Goal: Task Accomplishment & Management: Use online tool/utility

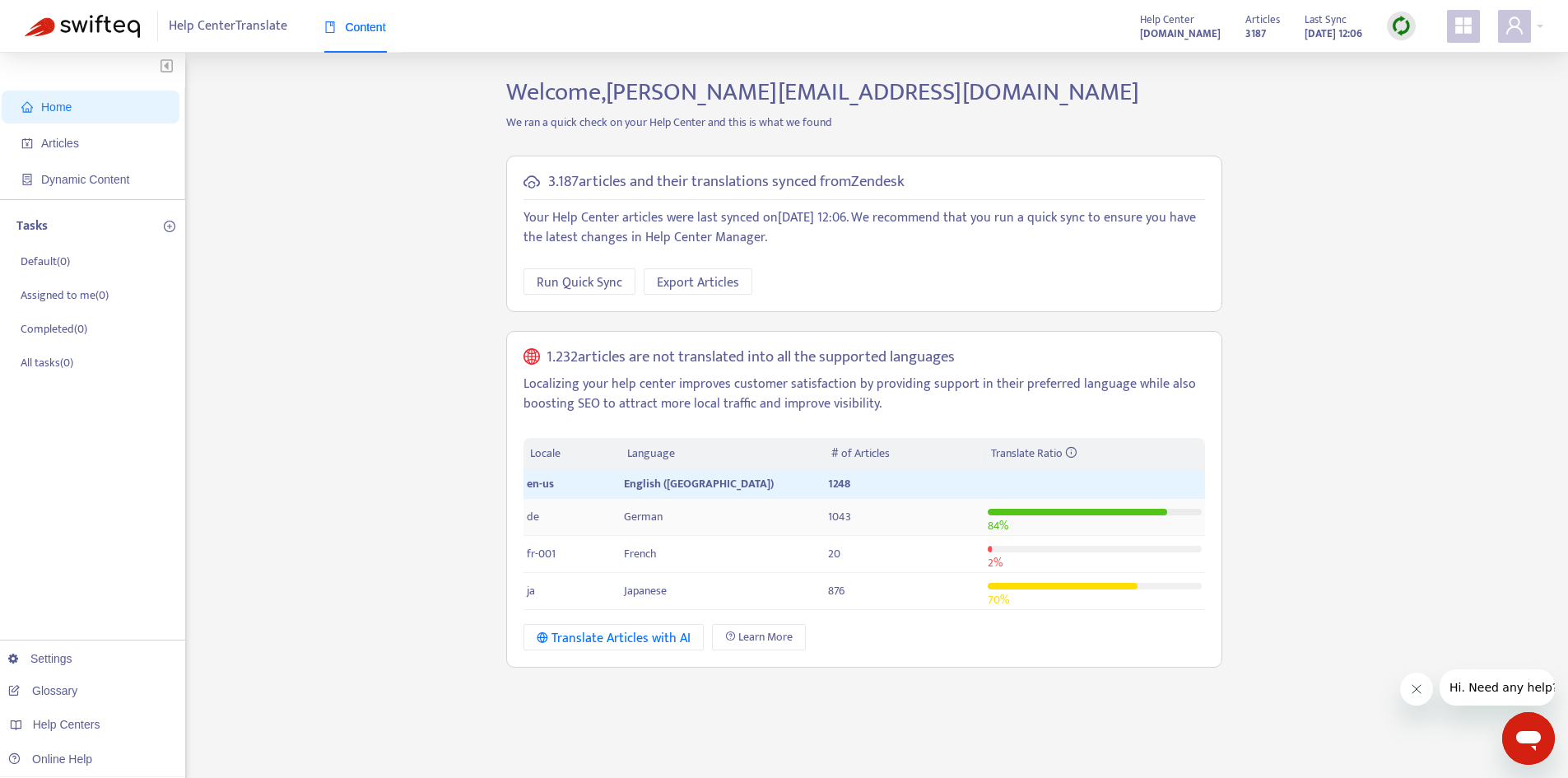
click at [553, 524] on td "de" at bounding box center [573, 518] width 97 height 37
click at [1092, 513] on div at bounding box center [1078, 512] width 180 height 6
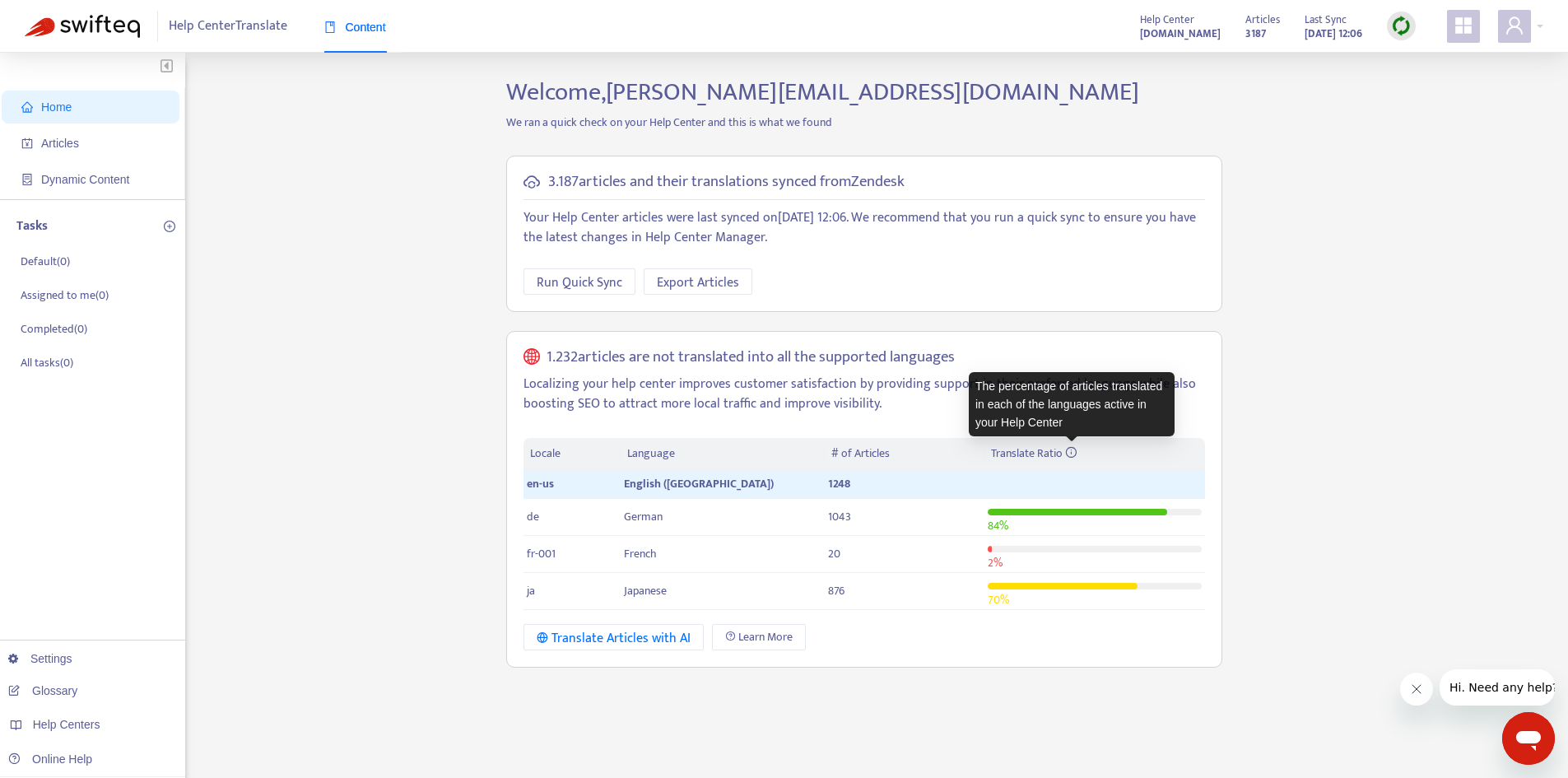
click at [1072, 452] on icon at bounding box center [1071, 452] width 12 height 12
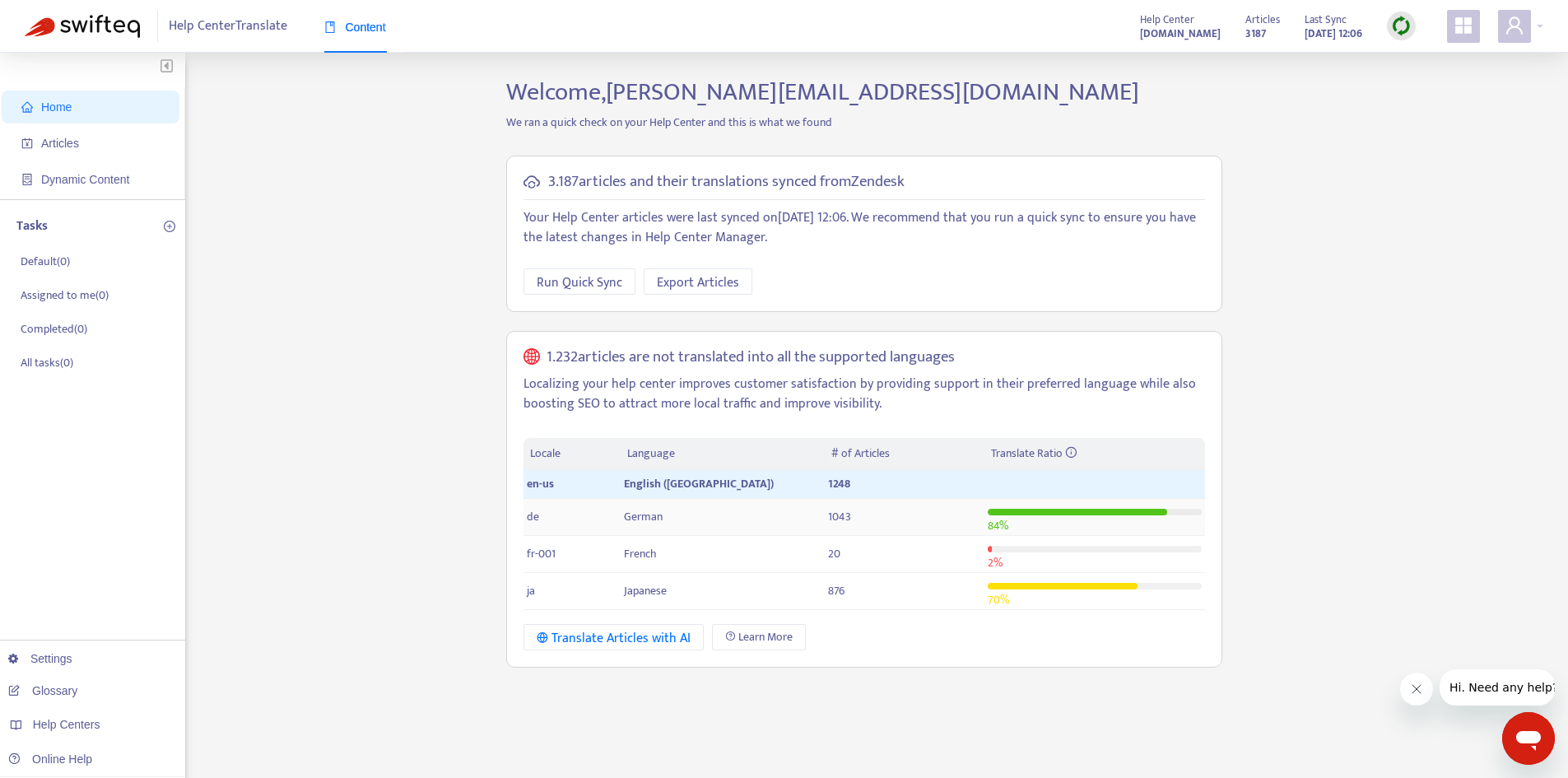
click at [893, 511] on td "1043" at bounding box center [903, 518] width 159 height 37
click at [824, 521] on td "1043" at bounding box center [903, 518] width 159 height 37
click at [556, 518] on td "de" at bounding box center [573, 518] width 97 height 37
click at [580, 558] on td "fr-001" at bounding box center [573, 555] width 97 height 37
click at [737, 530] on td "German" at bounding box center [722, 518] width 204 height 37
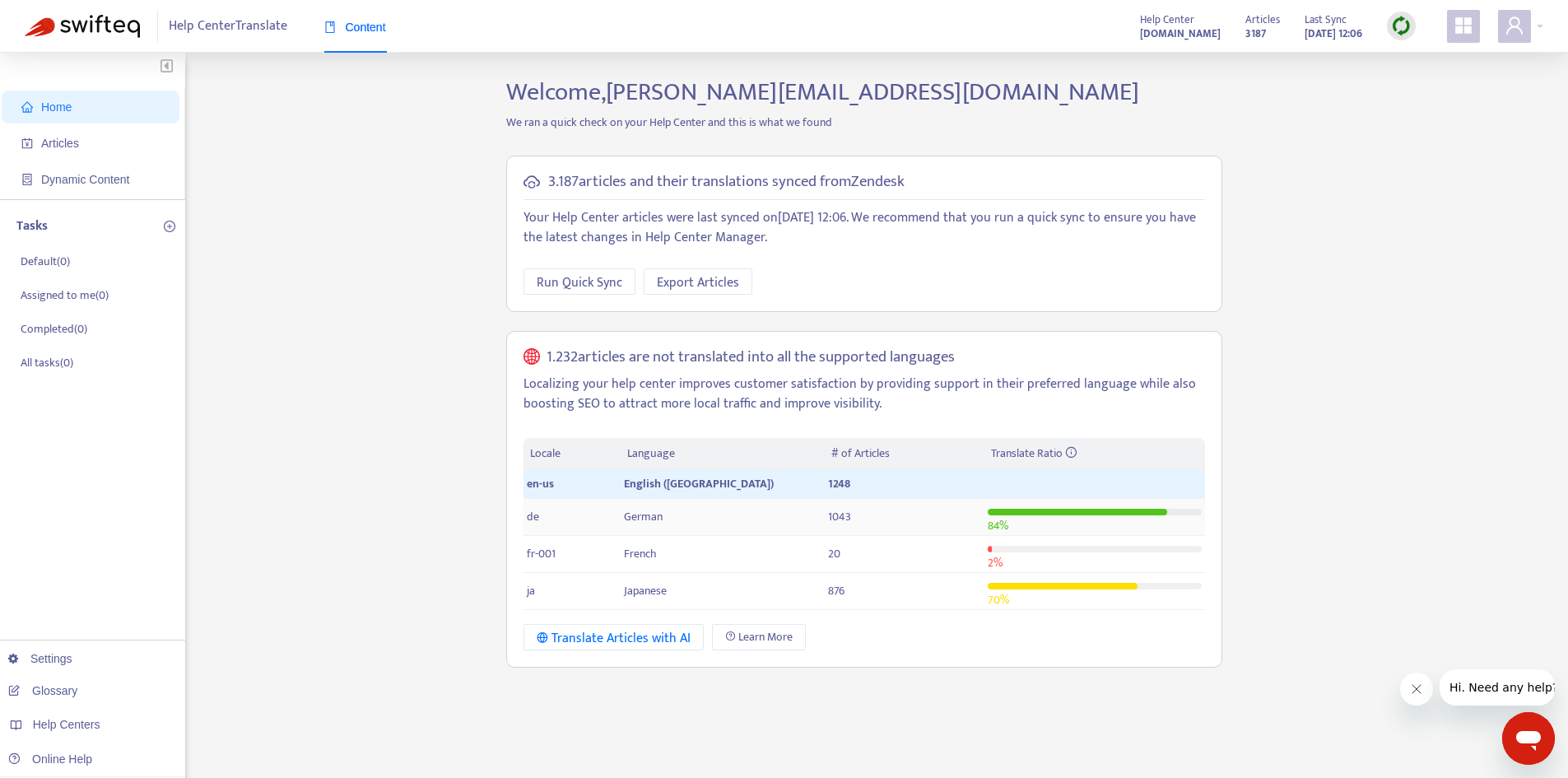
click at [737, 530] on td "German" at bounding box center [722, 518] width 204 height 37
click at [739, 515] on td "German" at bounding box center [722, 518] width 204 height 37
click at [99, 187] on span "Dynamic Content" at bounding box center [94, 179] width 145 height 33
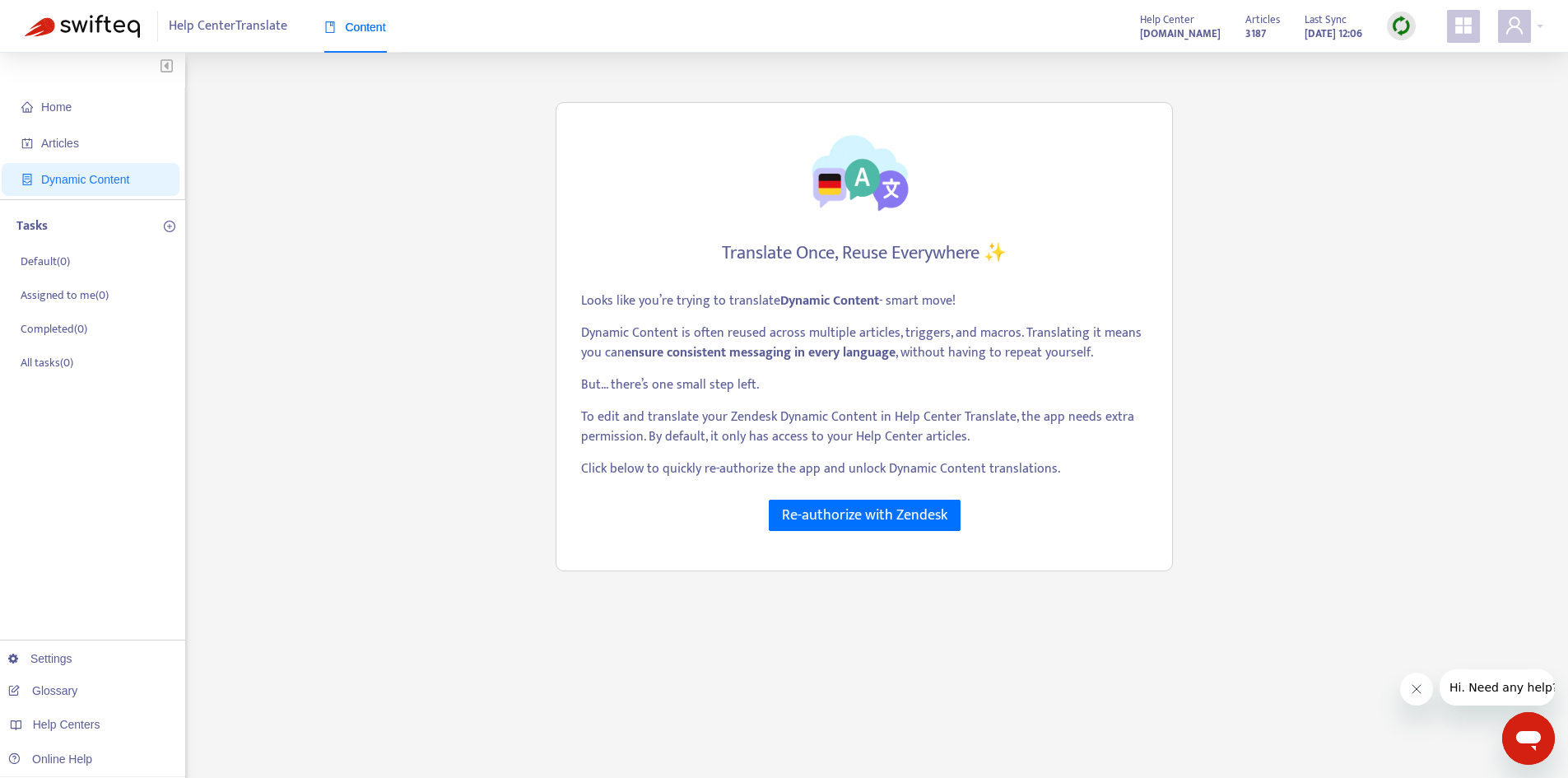
drag, startPoint x: 585, startPoint y: 298, endPoint x: 971, endPoint y: 305, distance: 386.1
click at [971, 305] on p "Looks like you’re trying to translate Dynamic Content - smart move!" at bounding box center [864, 301] width 566 height 19
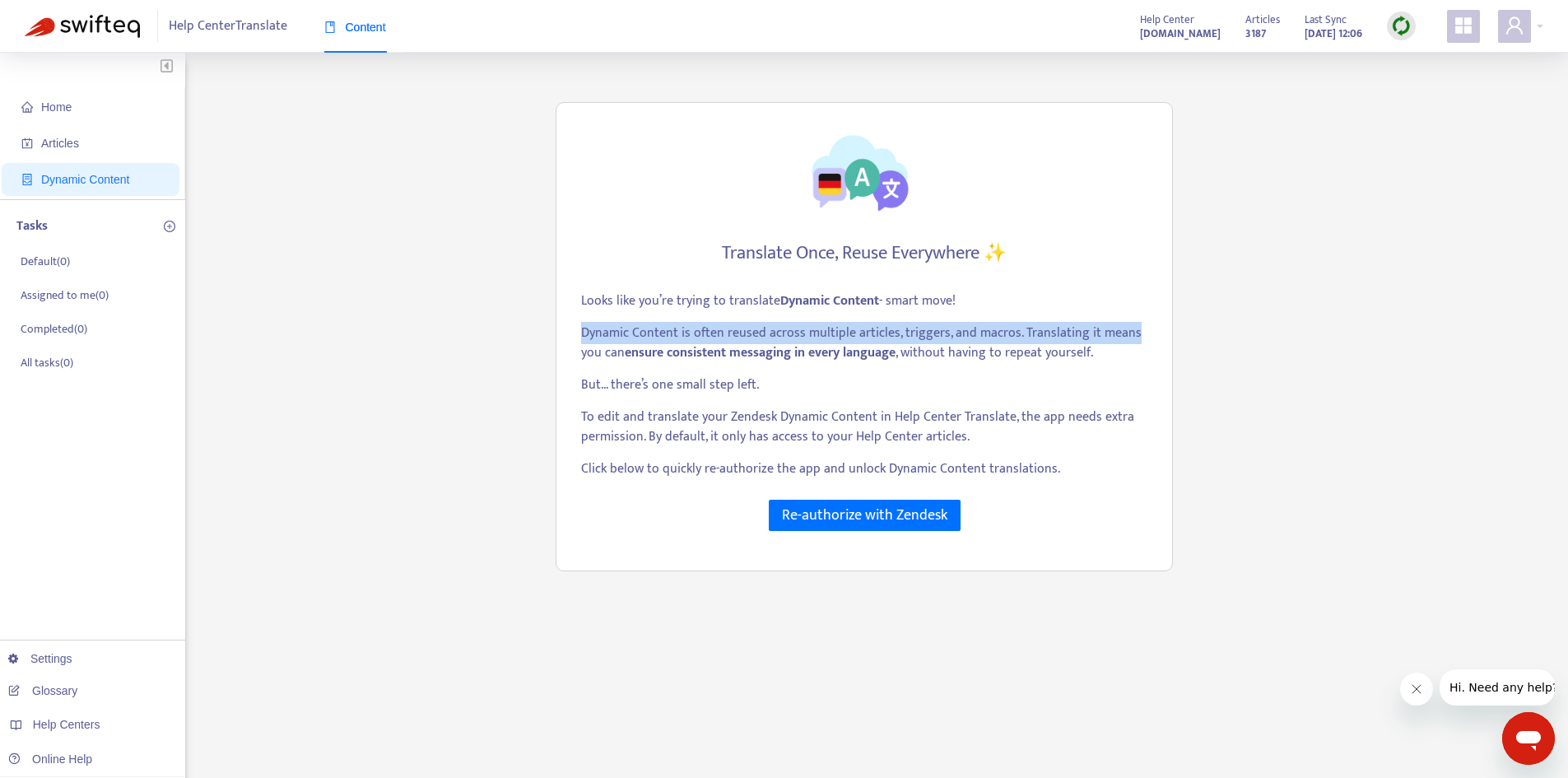
drag, startPoint x: 582, startPoint y: 330, endPoint x: 1149, endPoint y: 327, distance: 567.0
click at [1149, 327] on div "Translate Once, Reuse Everywhere ✨ Looks like you’re trying to translate Dynami…" at bounding box center [865, 337] width 618 height 470
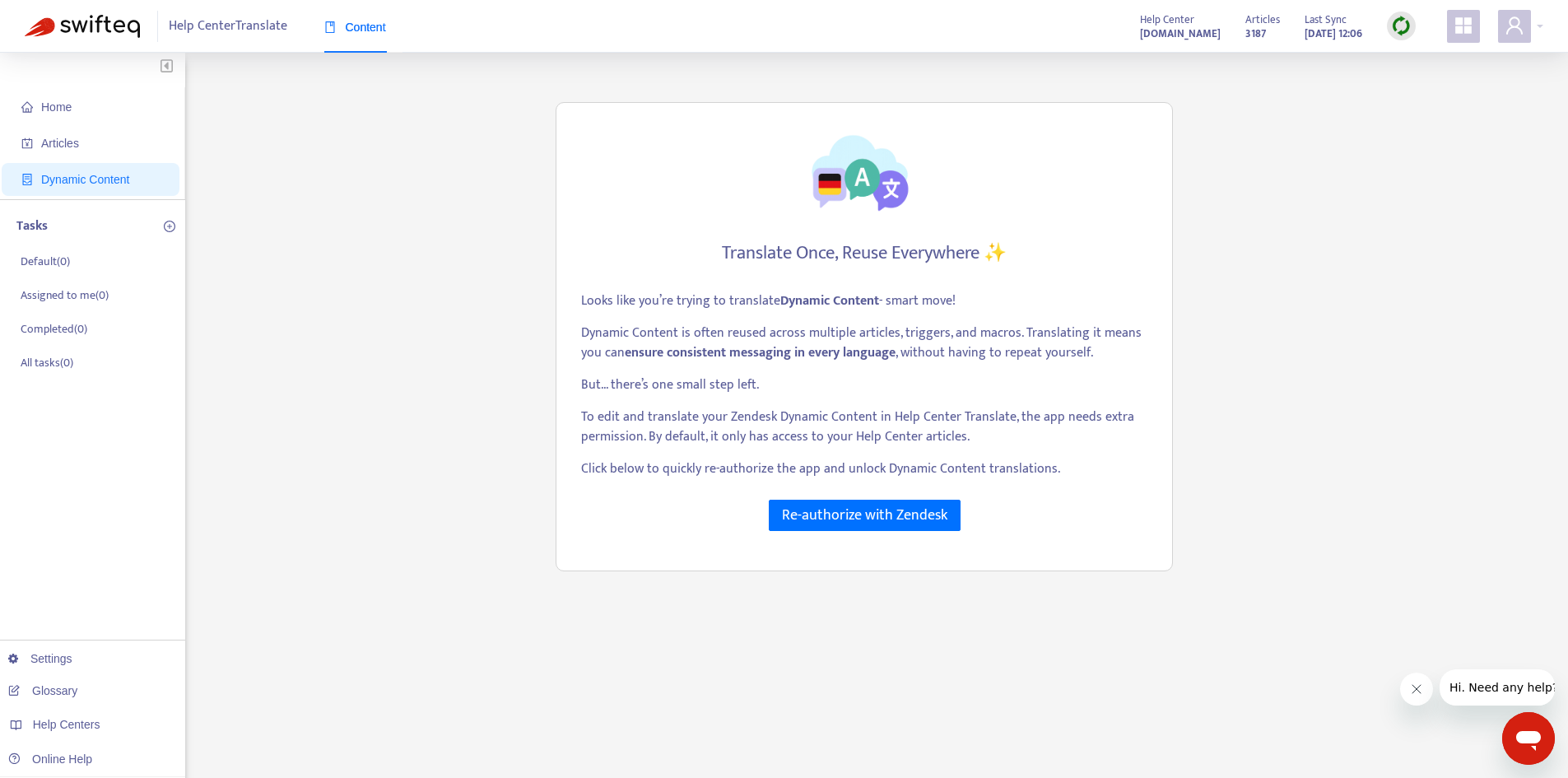
click at [653, 351] on strong "ensure consistent messaging in every language" at bounding box center [760, 353] width 271 height 22
drag, startPoint x: 589, startPoint y: 358, endPoint x: 1108, endPoint y: 356, distance: 519.0
click at [1108, 356] on p "Dynamic Content is often reused across multiple articles, triggers, and macros.…" at bounding box center [864, 343] width 566 height 40
drag, startPoint x: 572, startPoint y: 383, endPoint x: 767, endPoint y: 385, distance: 195.0
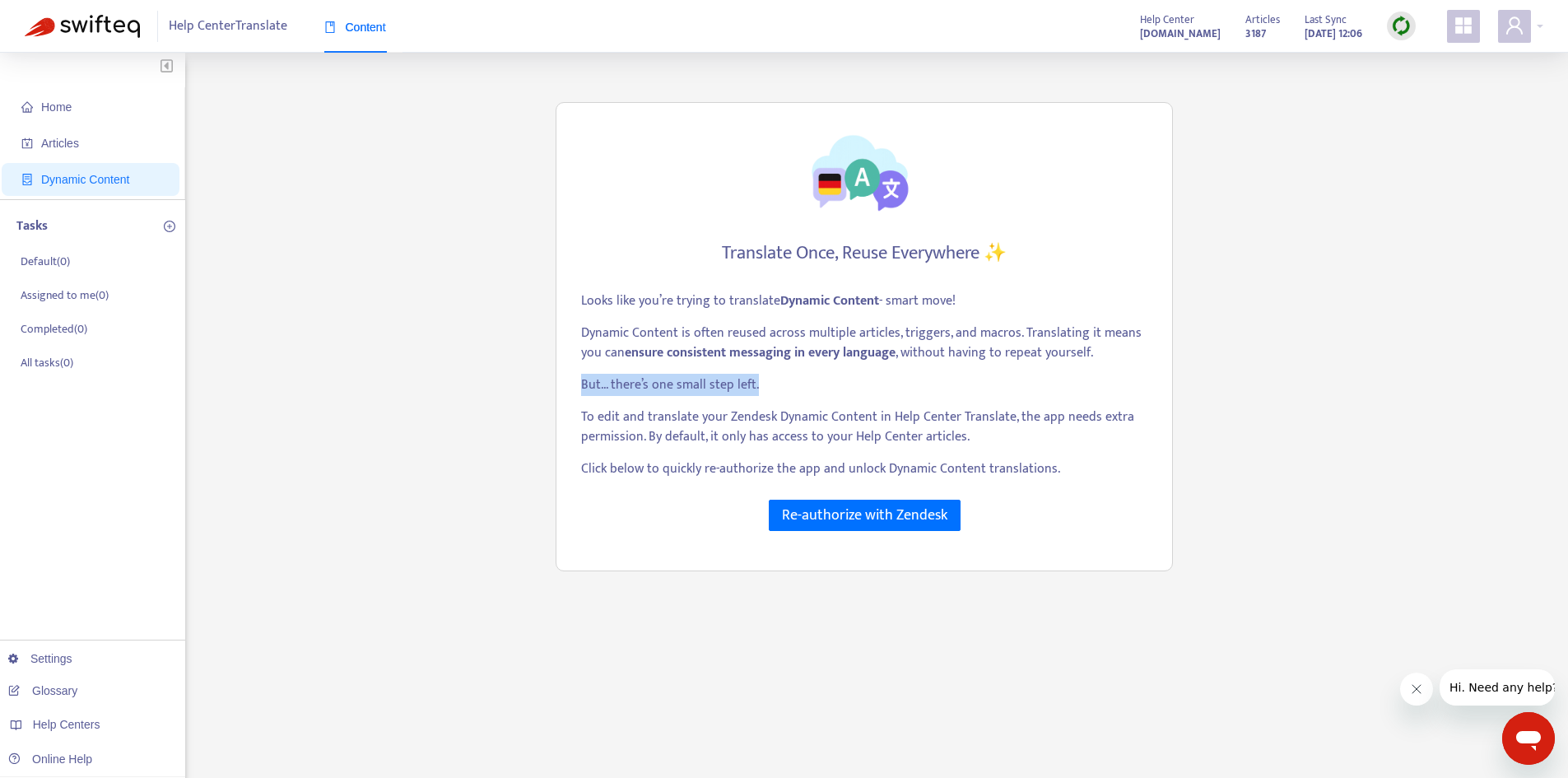
click at [767, 385] on div "Translate Once, Reuse Everywhere ✨ Looks like you’re trying to translate Dynami…" at bounding box center [865, 337] width 618 height 470
click at [767, 385] on p "But... there’s one small step left." at bounding box center [864, 384] width 566 height 19
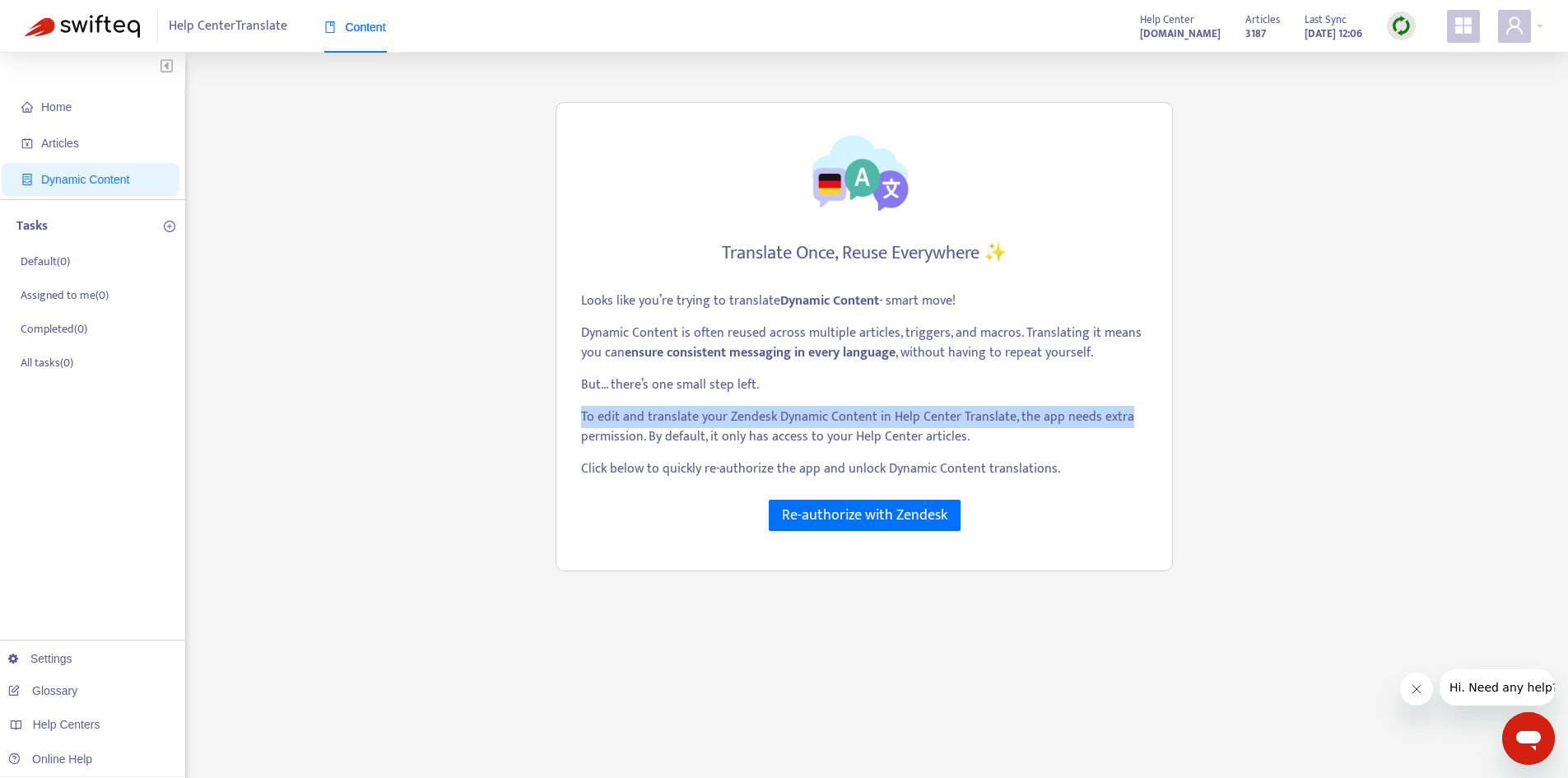
drag, startPoint x: 644, startPoint y: 408, endPoint x: 1124, endPoint y: 418, distance: 480.1
click at [1124, 418] on div "Translate Once, Reuse Everywhere ✨ Looks like you’re trying to translate Dynami…" at bounding box center [865, 337] width 618 height 470
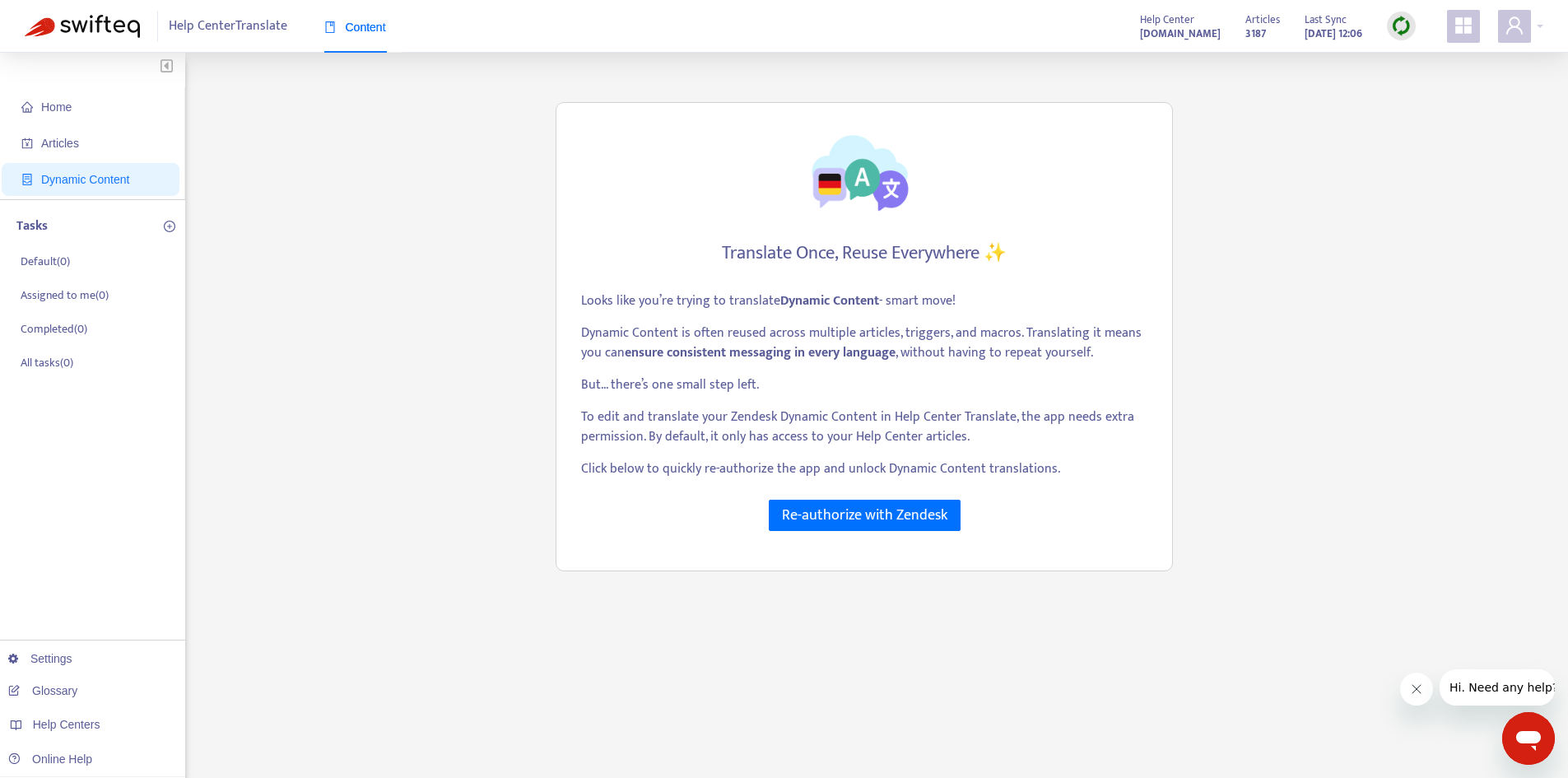
click at [528, 438] on div "Home Articles Dynamic Content Tasks Default ( 0 ) Assigned to me ( 0 ) Complete…" at bounding box center [784, 559] width 1519 height 964
drag, startPoint x: 646, startPoint y: 439, endPoint x: 1064, endPoint y: 439, distance: 418.0
click at [1064, 439] on p "To edit and translate your Zendesk Dynamic Content in Help Center Translate, th…" at bounding box center [864, 427] width 566 height 40
drag, startPoint x: 581, startPoint y: 469, endPoint x: 1108, endPoint y: 466, distance: 527.0
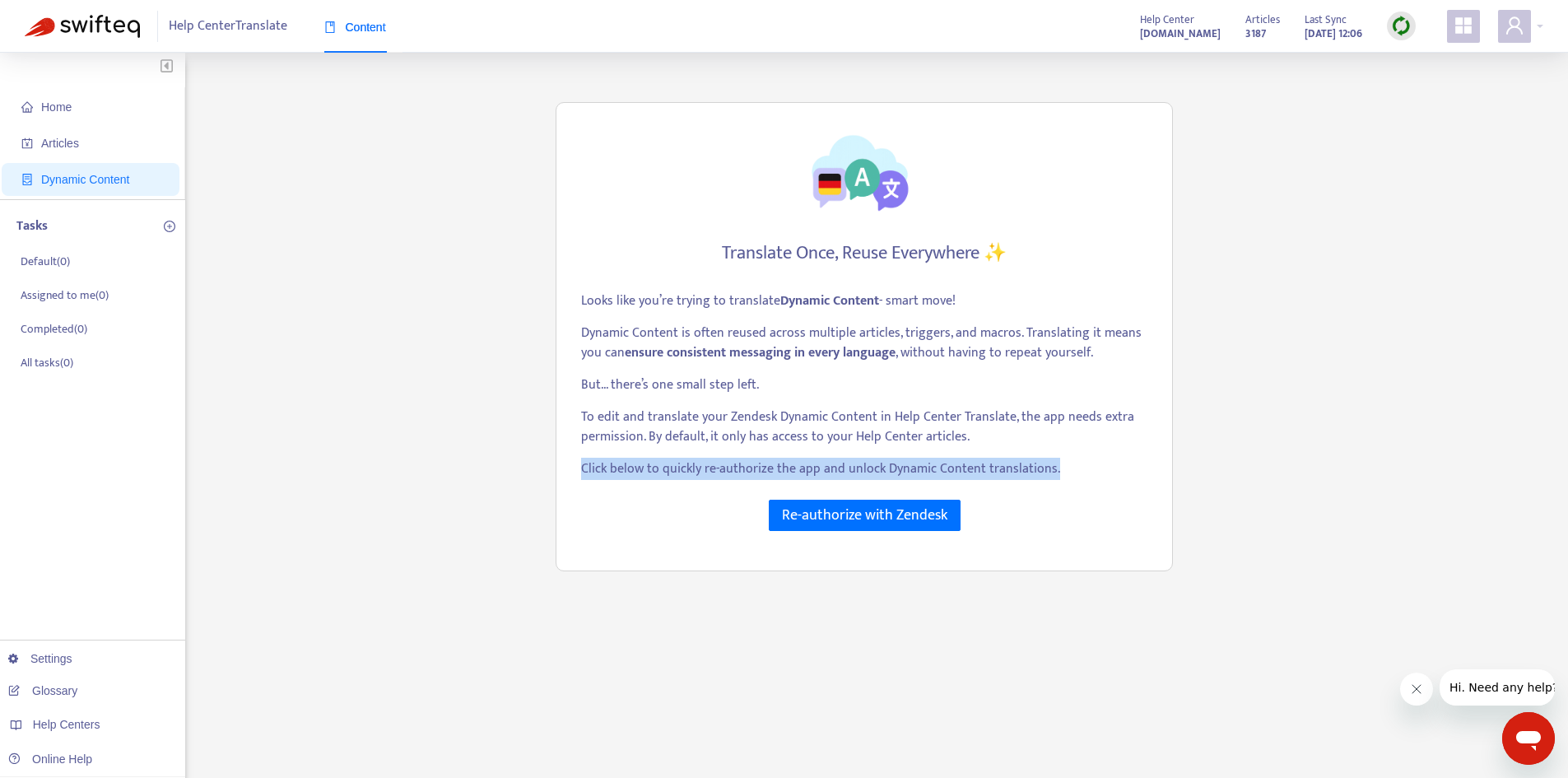
click at [1108, 466] on p "Click below to quickly re-authorize the app and unlock Dynamic Content translat…" at bounding box center [864, 469] width 566 height 19
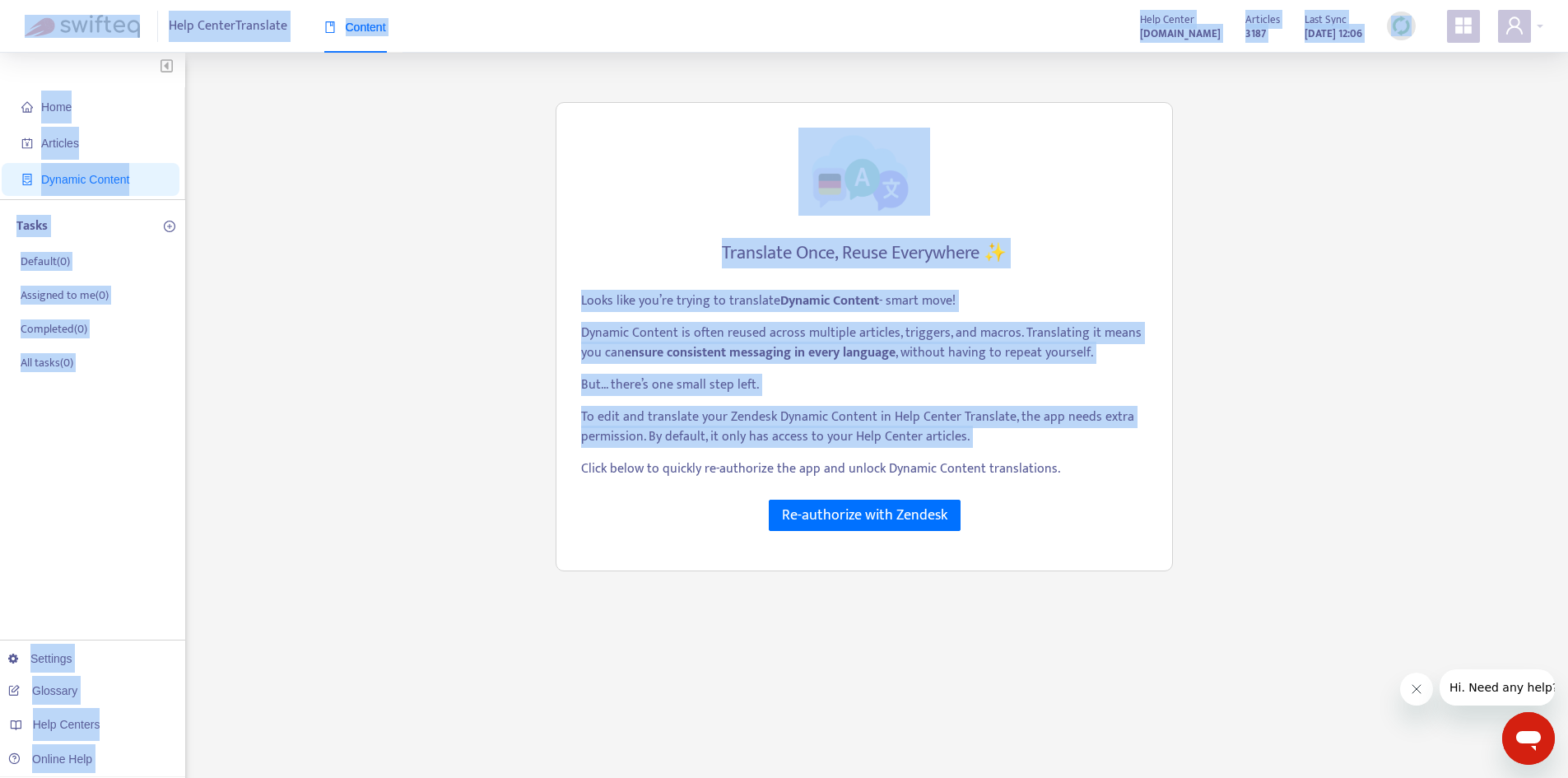
drag, startPoint x: 1109, startPoint y: 467, endPoint x: 578, endPoint y: 464, distance: 531.0
click at [578, 464] on div "Translate Once, Reuse Everywhere ✨ Looks like you’re trying to translate Dynami…" at bounding box center [865, 337] width 618 height 470
click at [580, 464] on div "Translate Once, Reuse Everywhere ✨ Looks like you’re trying to translate Dynami…" at bounding box center [865, 337] width 618 height 470
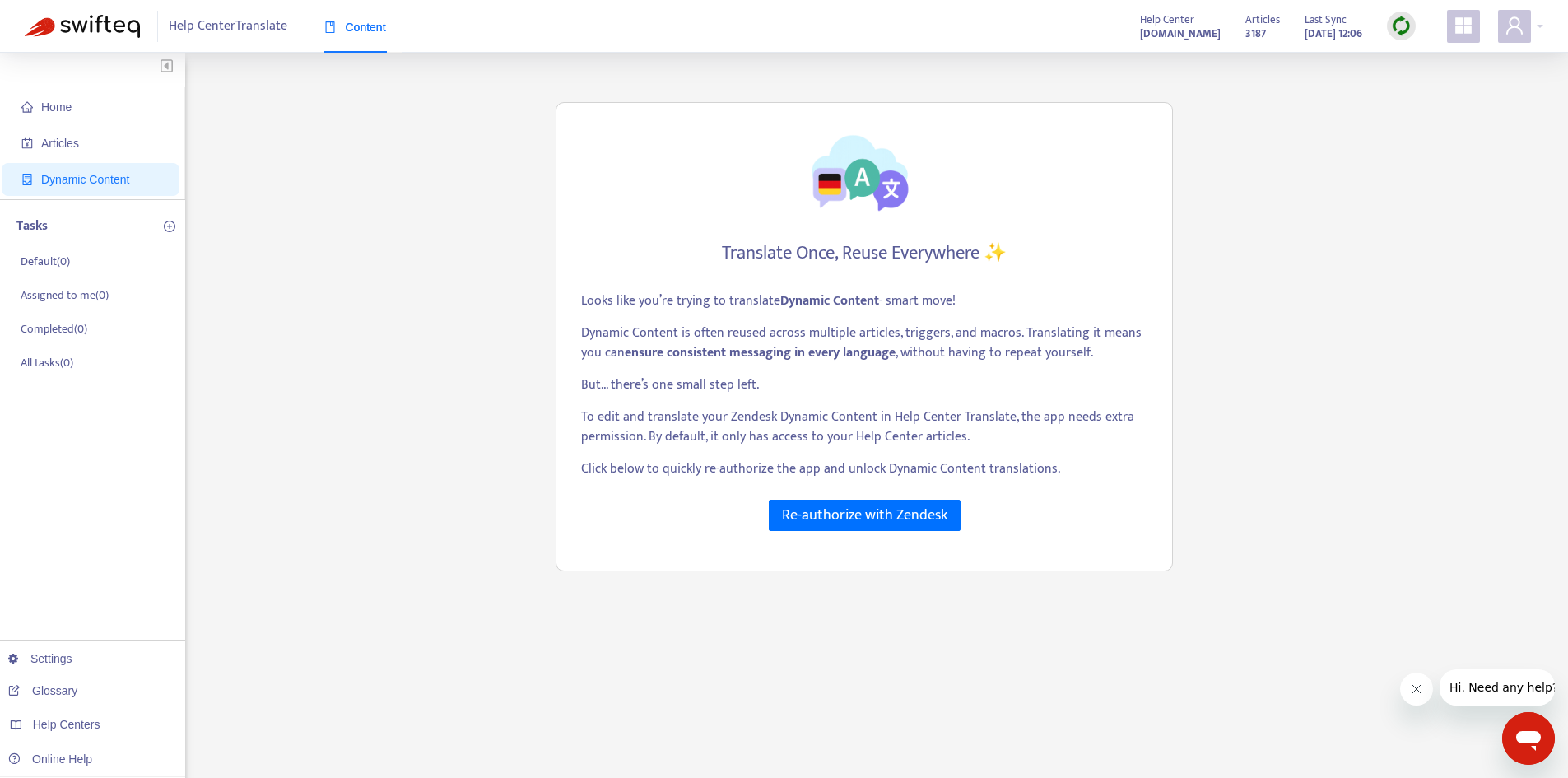
click at [674, 345] on strong "ensure consistent messaging in every language" at bounding box center [760, 353] width 271 height 22
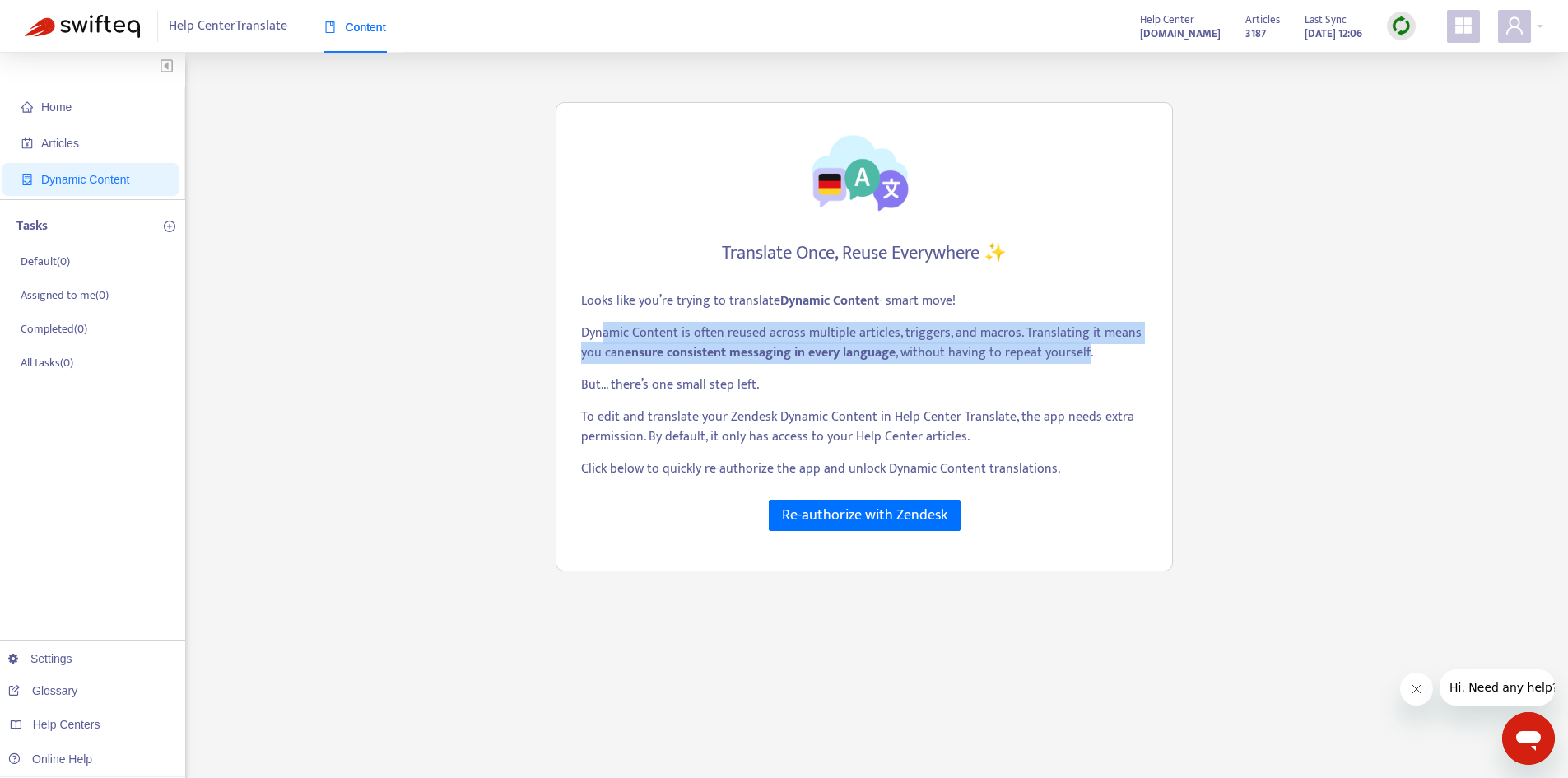
drag, startPoint x: 604, startPoint y: 336, endPoint x: 1087, endPoint y: 361, distance: 483.6
click at [1087, 361] on p "Dynamic Content is often reused across multiple articles, triggers, and macros.…" at bounding box center [864, 343] width 566 height 40
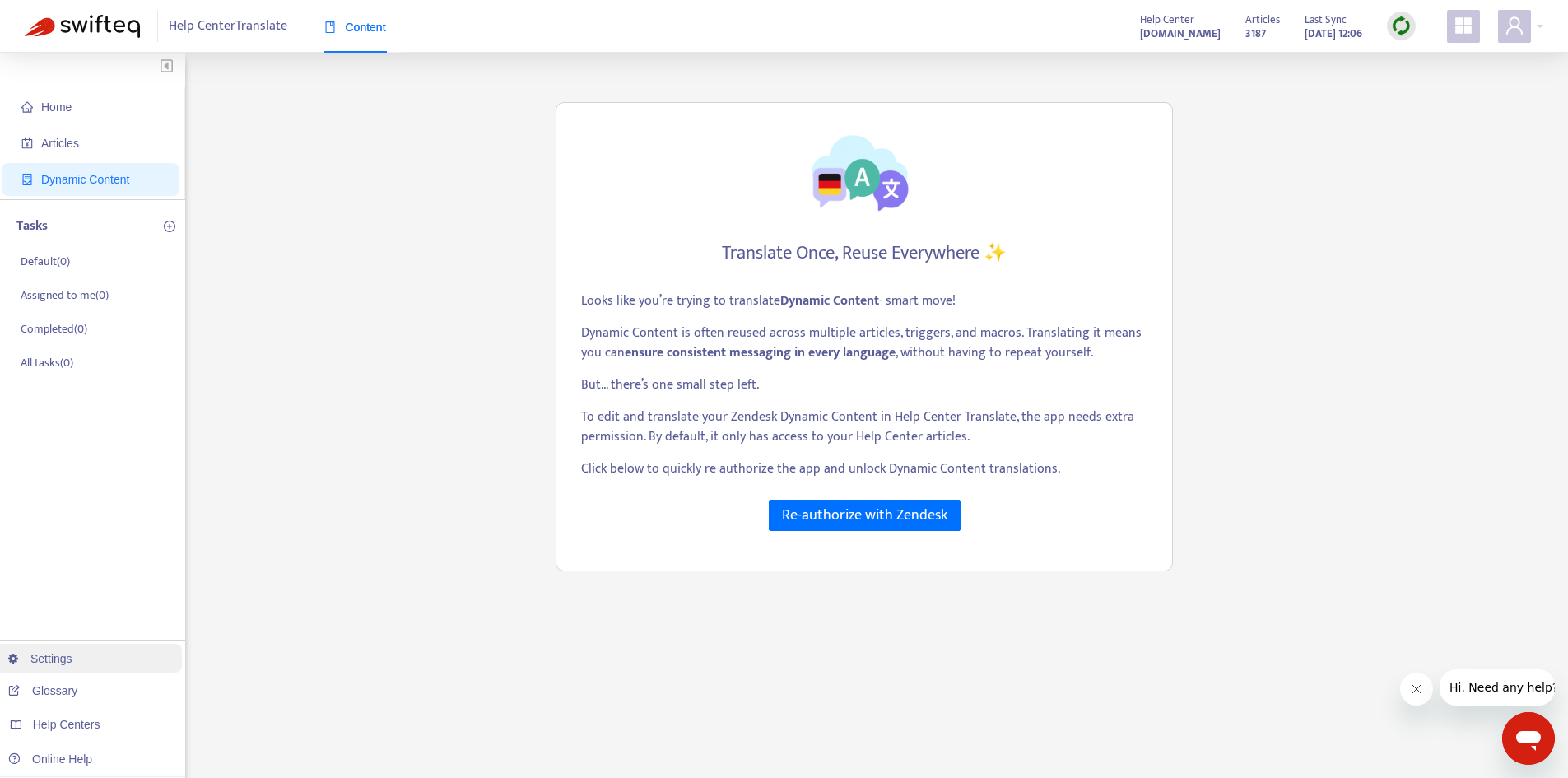
click at [73, 655] on link "Settings" at bounding box center [40, 658] width 64 height 13
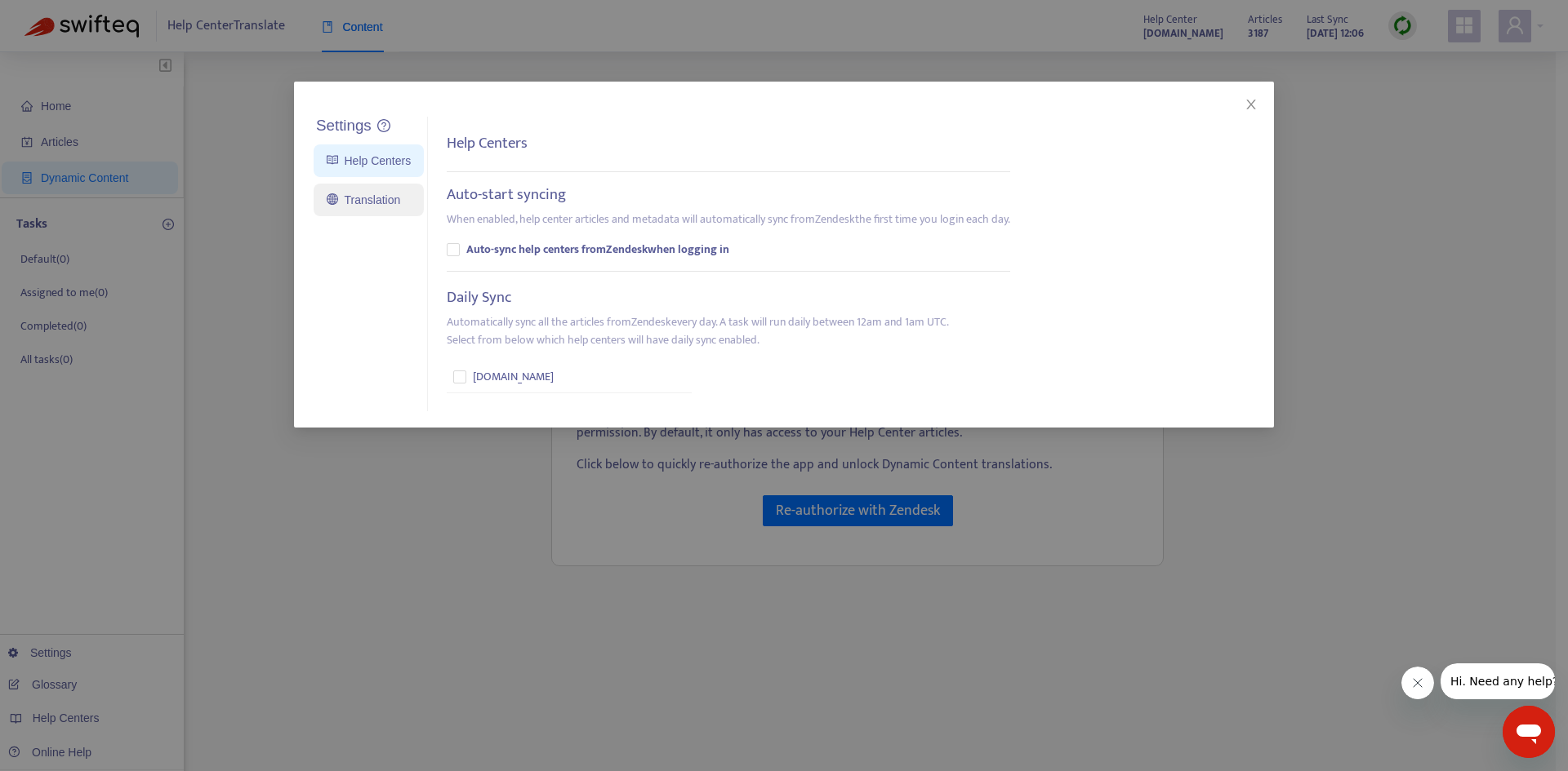
click at [359, 193] on link "Translation" at bounding box center [363, 200] width 74 height 13
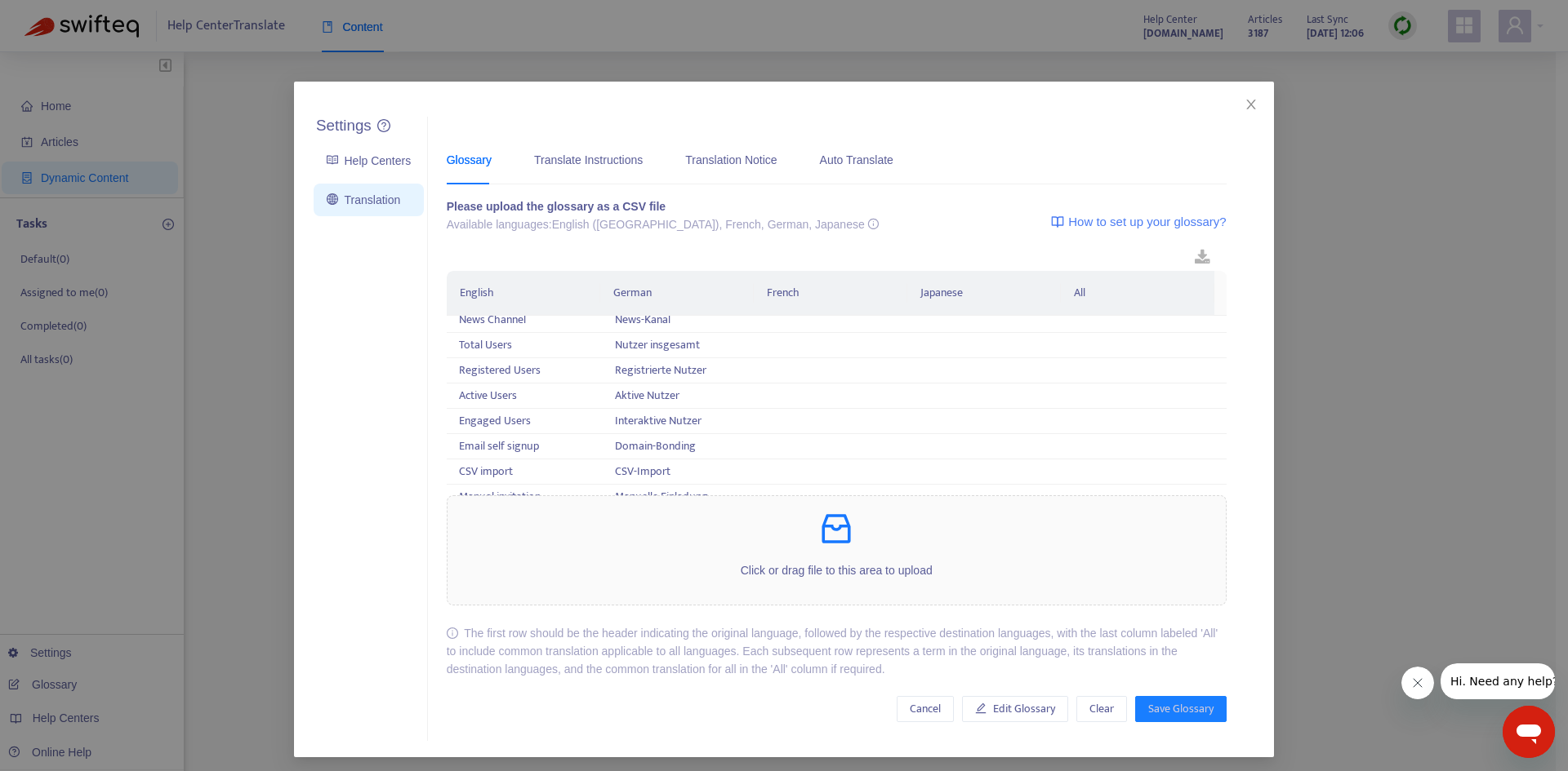
scroll to position [4629, 0]
click at [564, 173] on div "Translate Instructions" at bounding box center [588, 159] width 108 height 50
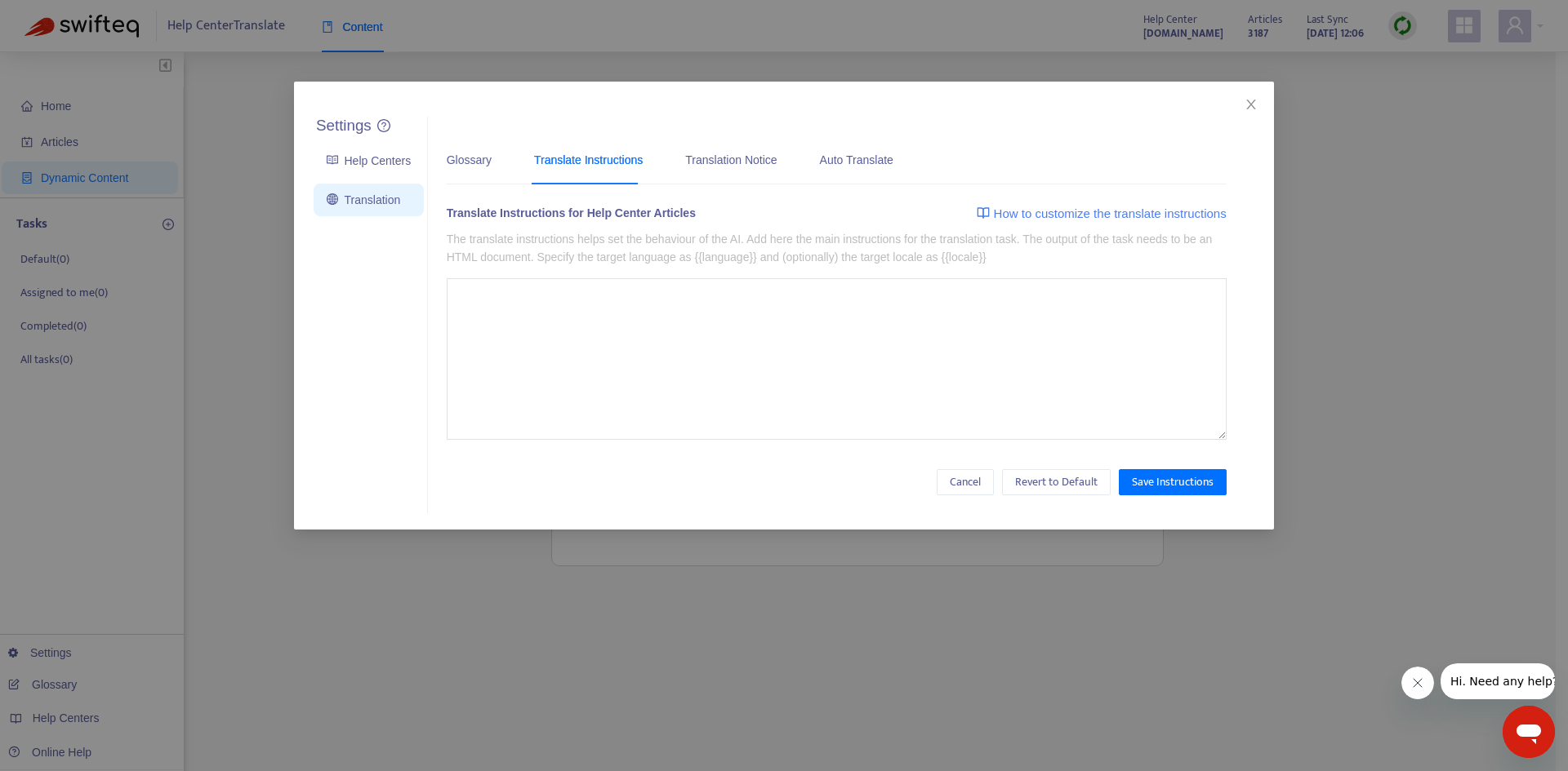
type textarea "**********"
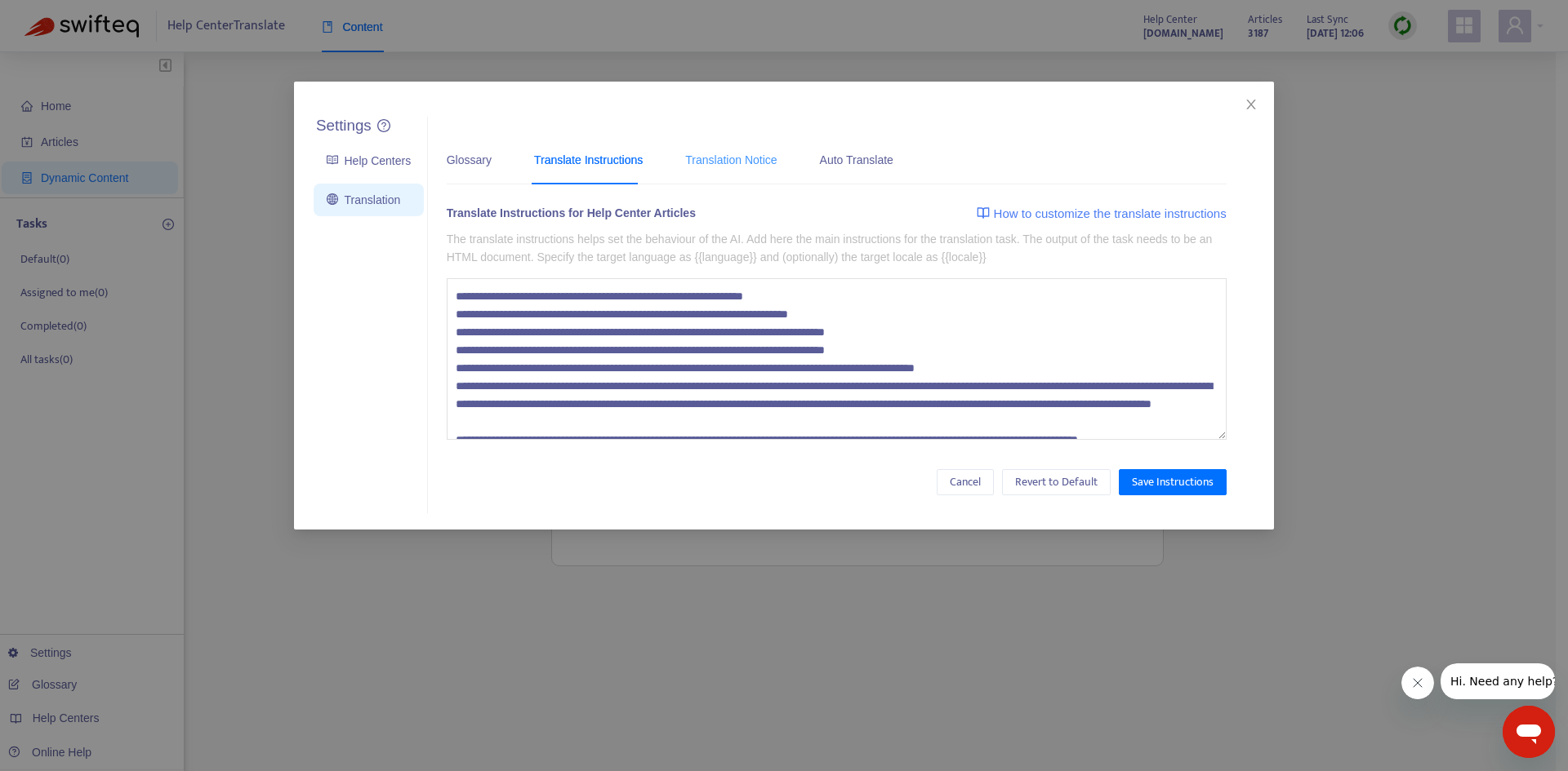
click at [738, 169] on div "Translation Notice" at bounding box center [730, 159] width 91 height 50
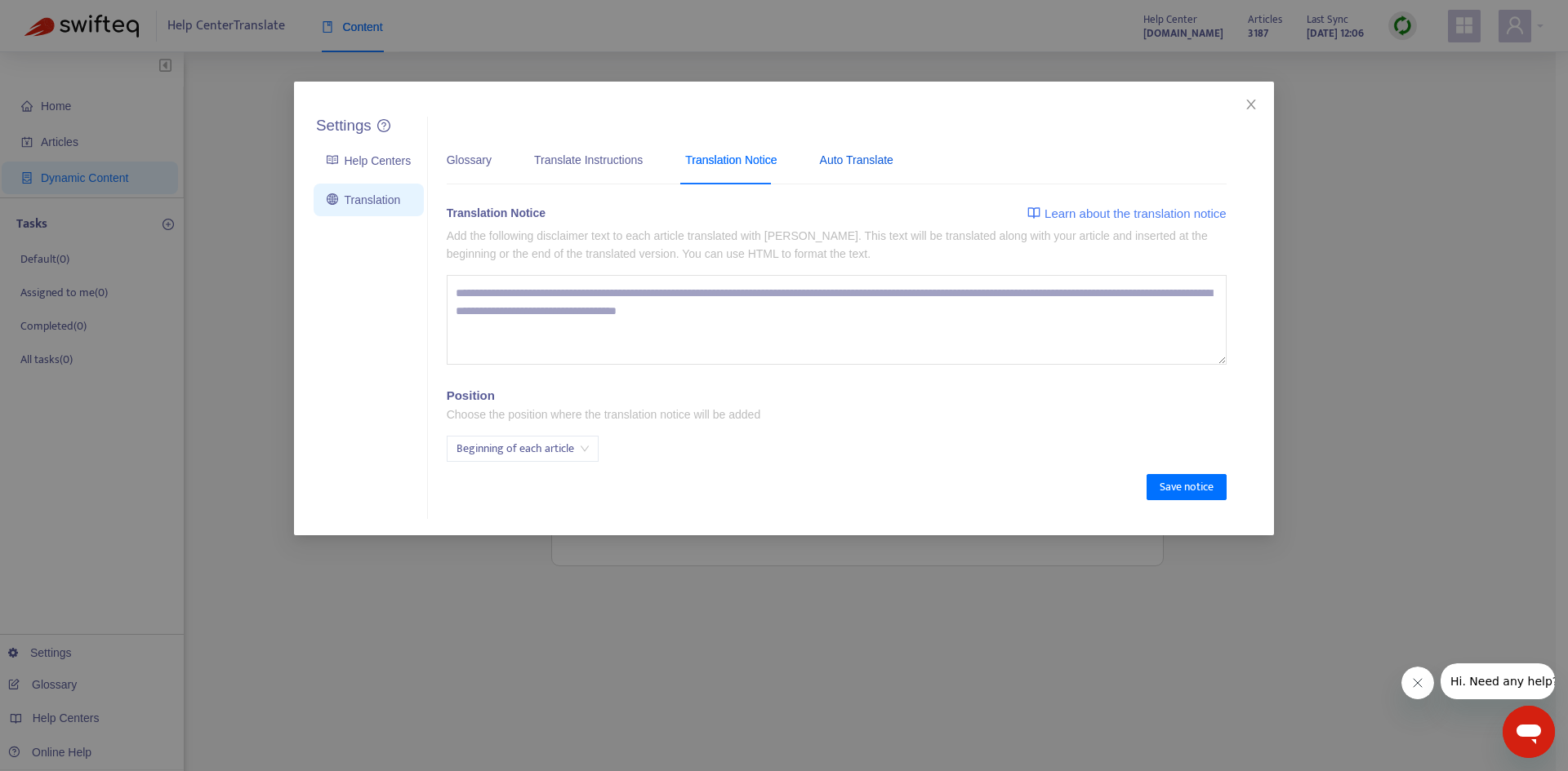
click at [851, 162] on div "Auto Translate" at bounding box center [856, 160] width 74 height 18
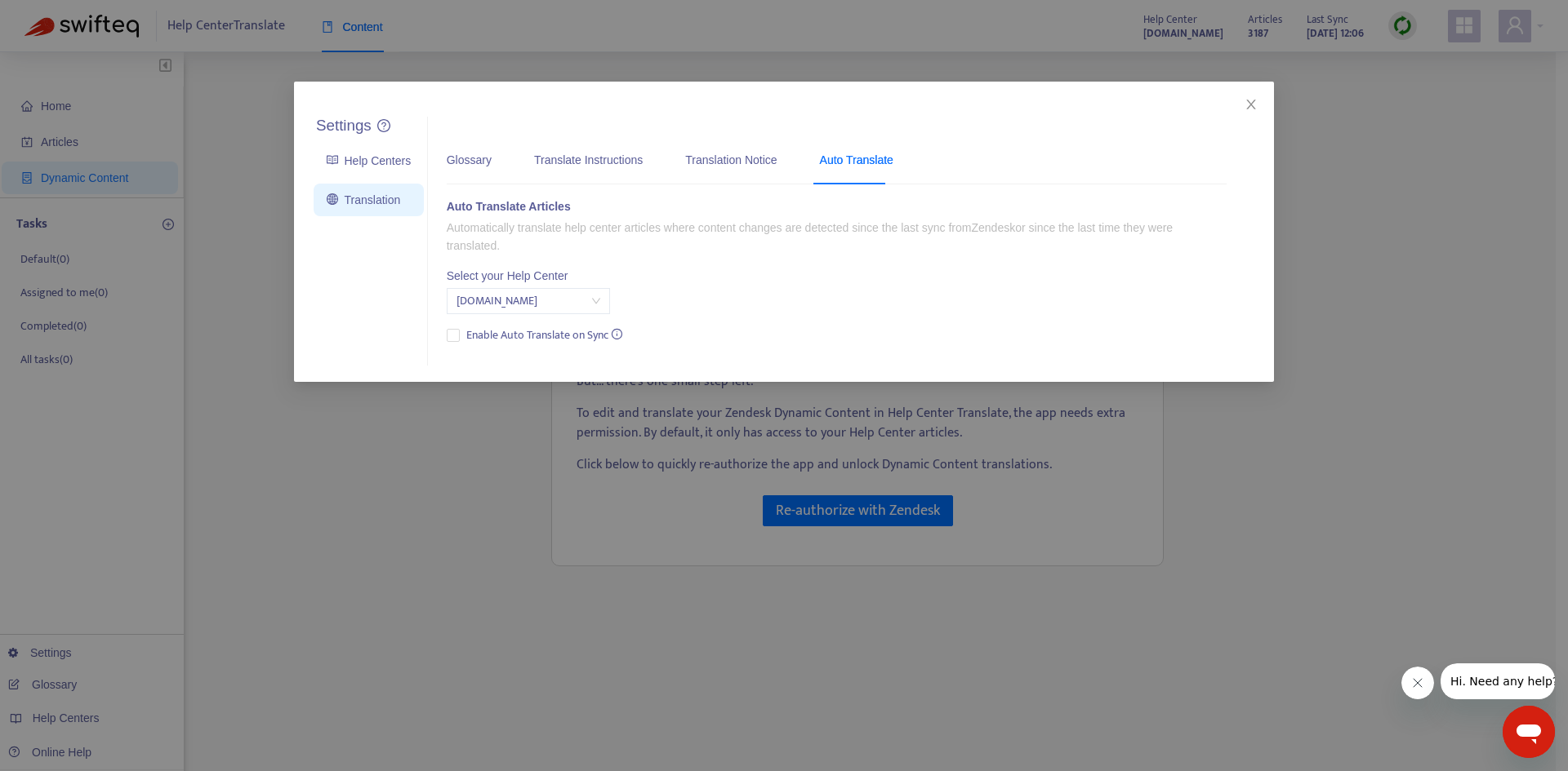
click at [577, 302] on span "support.staffbase.com" at bounding box center [529, 301] width 144 height 25
click at [652, 275] on div "Auto Translate Articles Automatically translate help center articles where cont…" at bounding box center [836, 272] width 779 height 149
click at [586, 153] on div "Translate Instructions" at bounding box center [588, 160] width 108 height 18
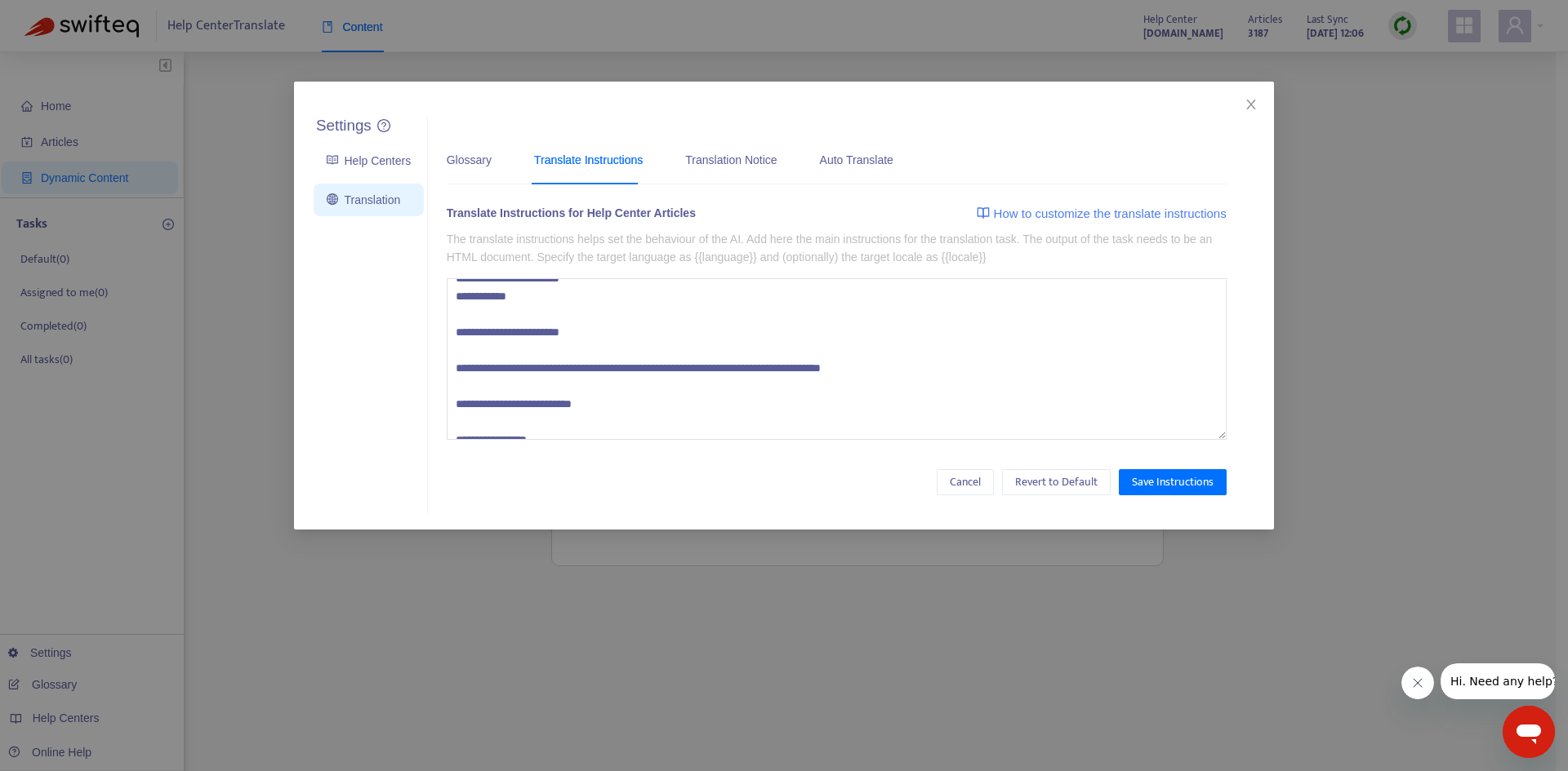
scroll to position [0, 0]
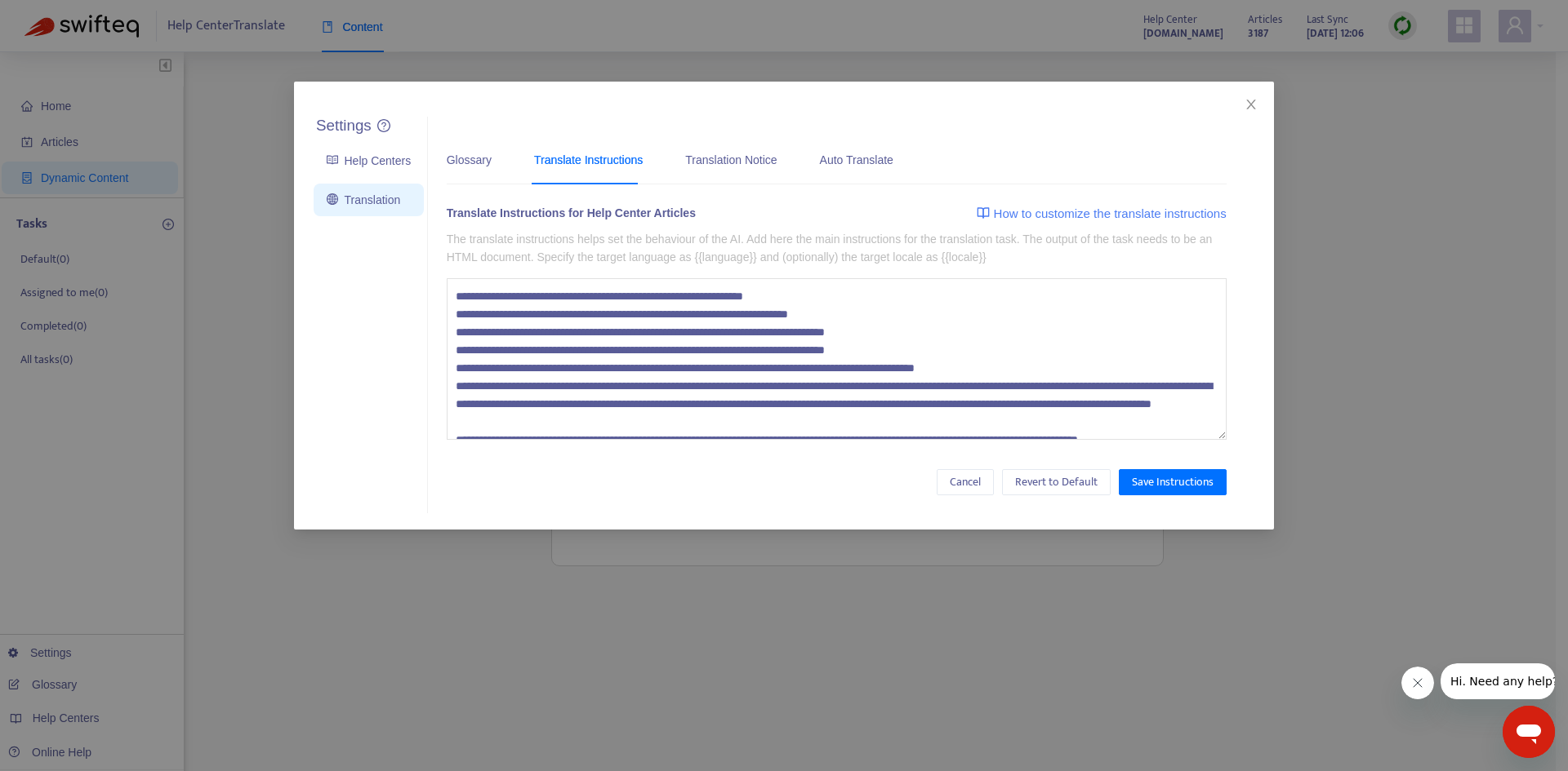
drag, startPoint x: 453, startPoint y: 317, endPoint x: 889, endPoint y: 317, distance: 436.0
click at [889, 317] on textarea at bounding box center [836, 358] width 779 height 161
drag, startPoint x: 451, startPoint y: 329, endPoint x: 944, endPoint y: 335, distance: 493.0
click at [944, 335] on textarea at bounding box center [836, 358] width 779 height 161
click at [702, 360] on textarea at bounding box center [836, 358] width 779 height 161
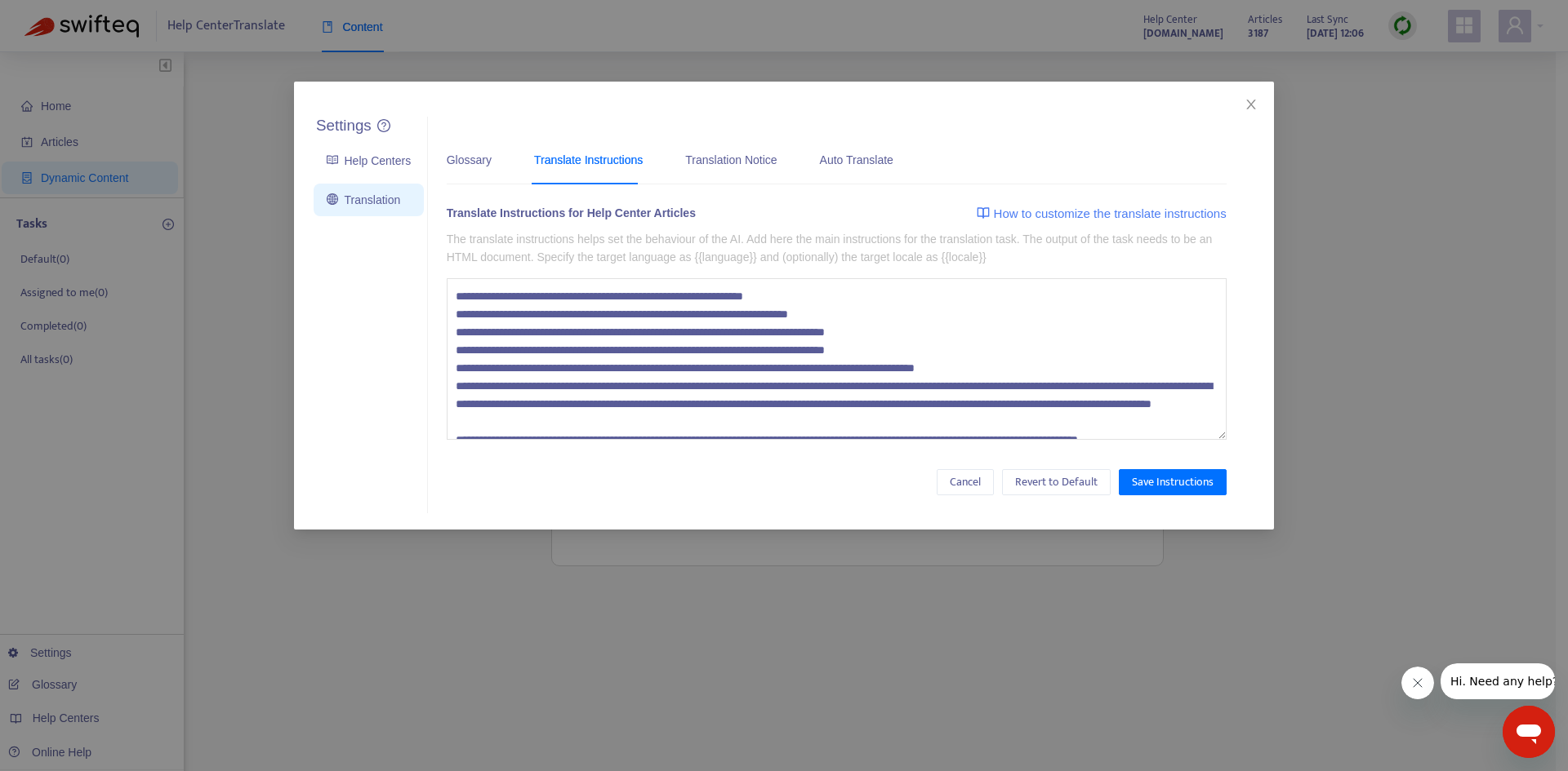
drag, startPoint x: 476, startPoint y: 350, endPoint x: 965, endPoint y: 354, distance: 489.0
click at [965, 354] on textarea at bounding box center [836, 358] width 779 height 161
click at [965, 355] on textarea at bounding box center [836, 358] width 779 height 161
click at [995, 341] on textarea at bounding box center [836, 358] width 779 height 161
drag, startPoint x: 975, startPoint y: 335, endPoint x: 454, endPoint y: 324, distance: 521.1
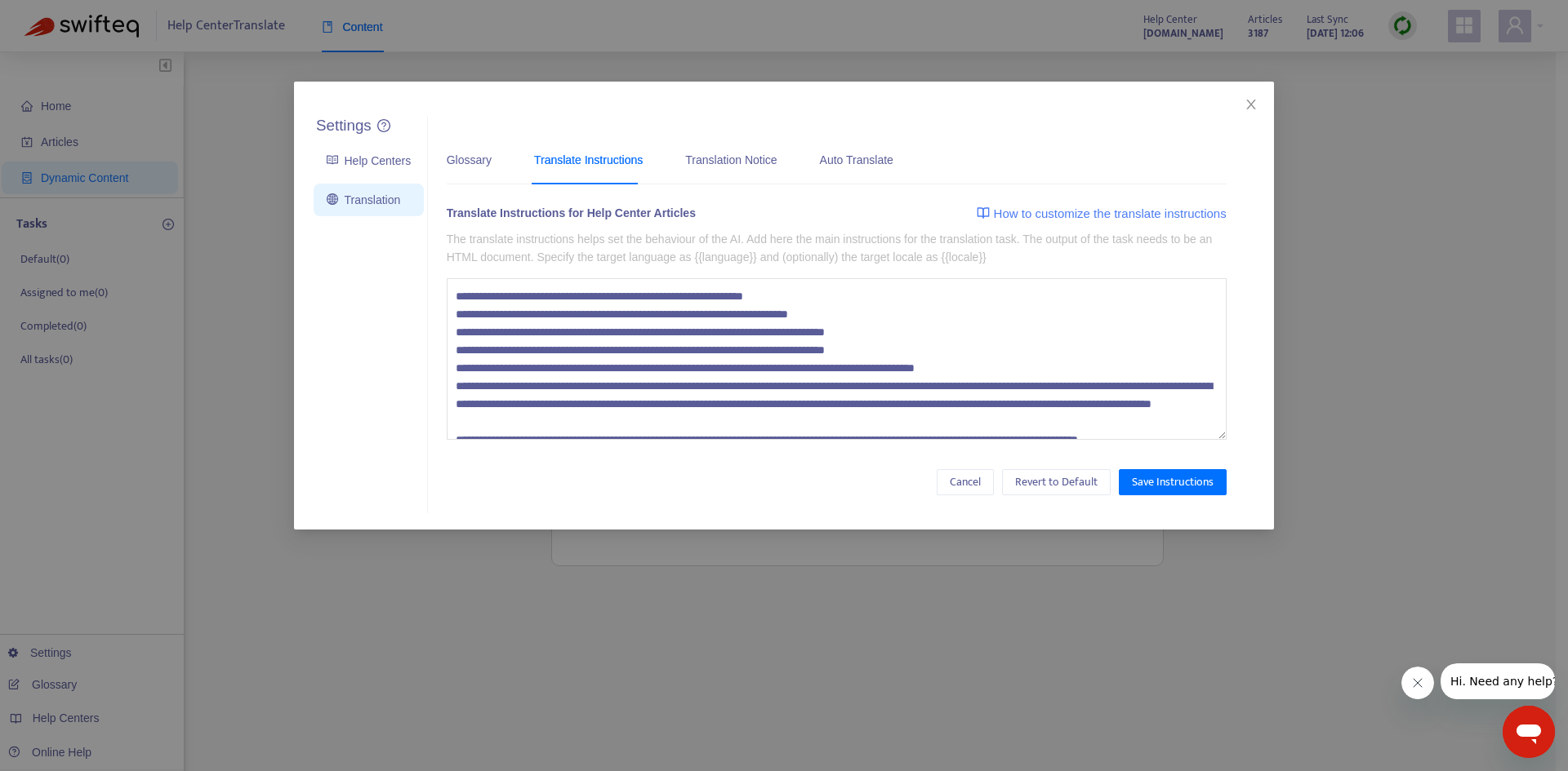
click at [454, 324] on textarea at bounding box center [836, 358] width 779 height 161
drag, startPoint x: 454, startPoint y: 351, endPoint x: 971, endPoint y: 349, distance: 517.0
click at [971, 349] on textarea at bounding box center [836, 358] width 779 height 161
drag, startPoint x: 480, startPoint y: 366, endPoint x: 1045, endPoint y: 372, distance: 565.0
click at [1045, 372] on textarea at bounding box center [836, 358] width 779 height 161
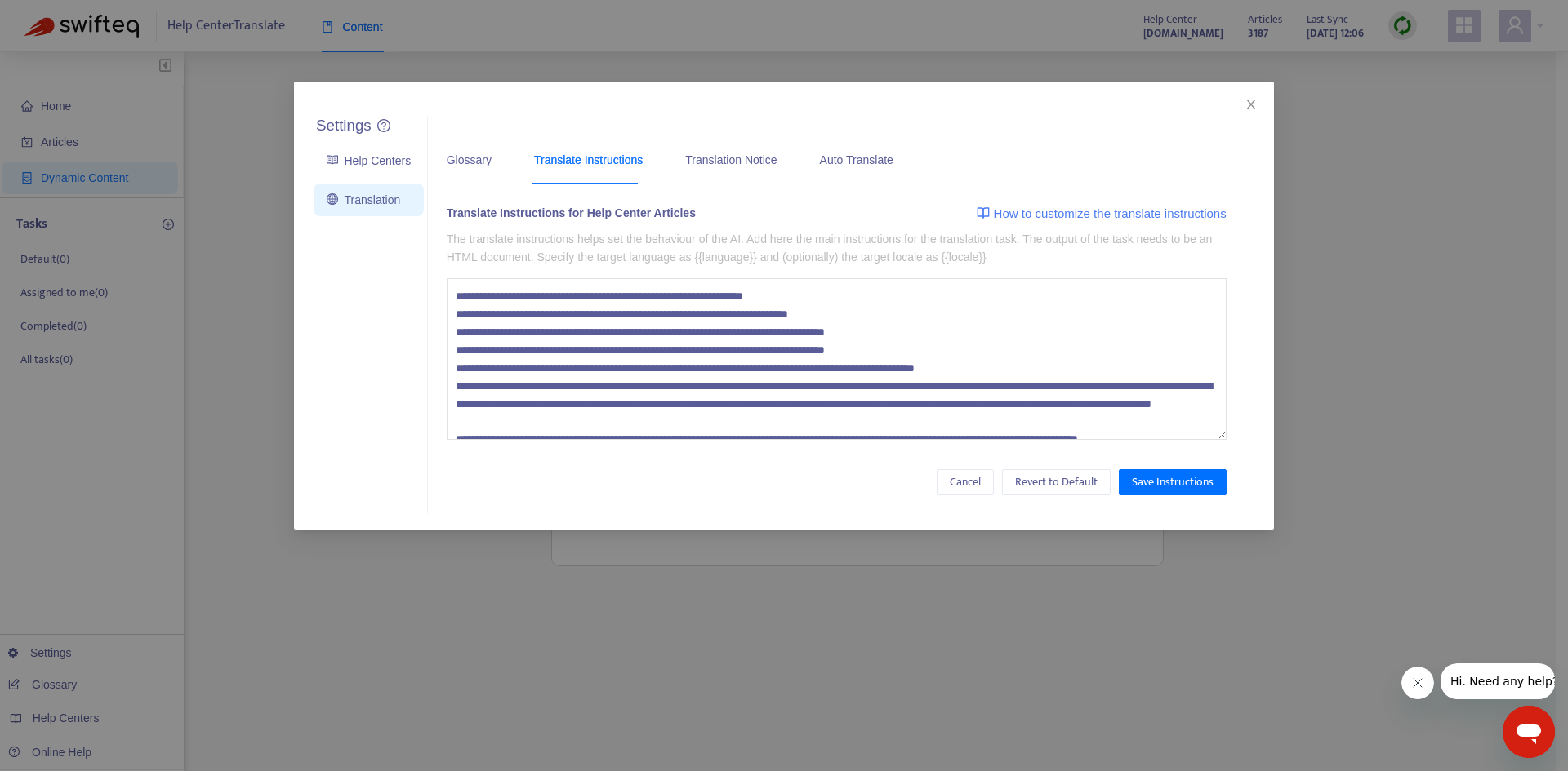
drag, startPoint x: 480, startPoint y: 386, endPoint x: 933, endPoint y: 387, distance: 453.0
click at [933, 387] on textarea at bounding box center [836, 358] width 779 height 161
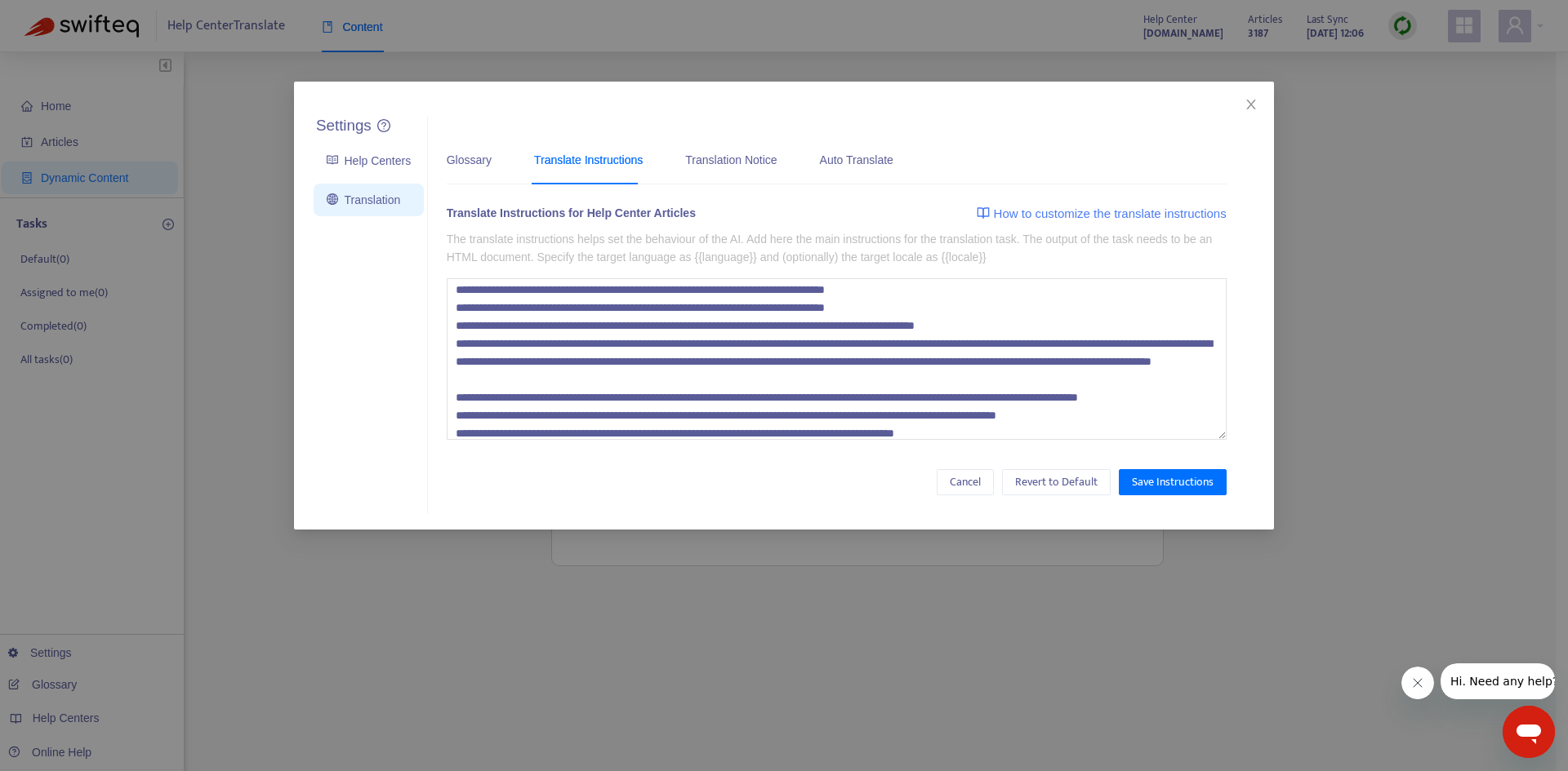
scroll to position [82, 0]
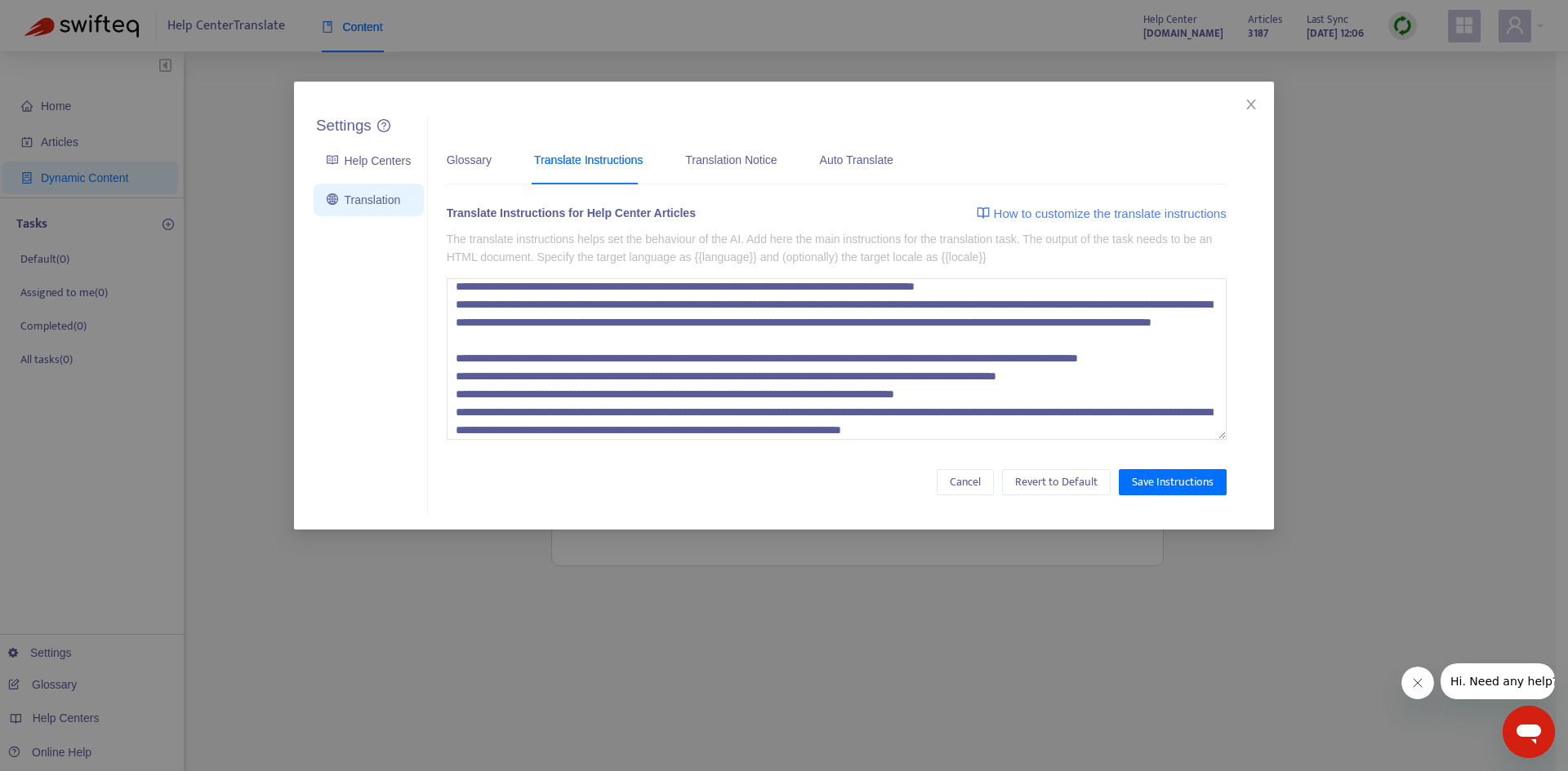
drag, startPoint x: 502, startPoint y: 372, endPoint x: 707, endPoint y: 378, distance: 205.1
click at [707, 378] on textarea at bounding box center [836, 358] width 779 height 161
drag, startPoint x: 720, startPoint y: 376, endPoint x: 1189, endPoint y: 385, distance: 469.1
click at [1189, 385] on textarea at bounding box center [836, 358] width 779 height 161
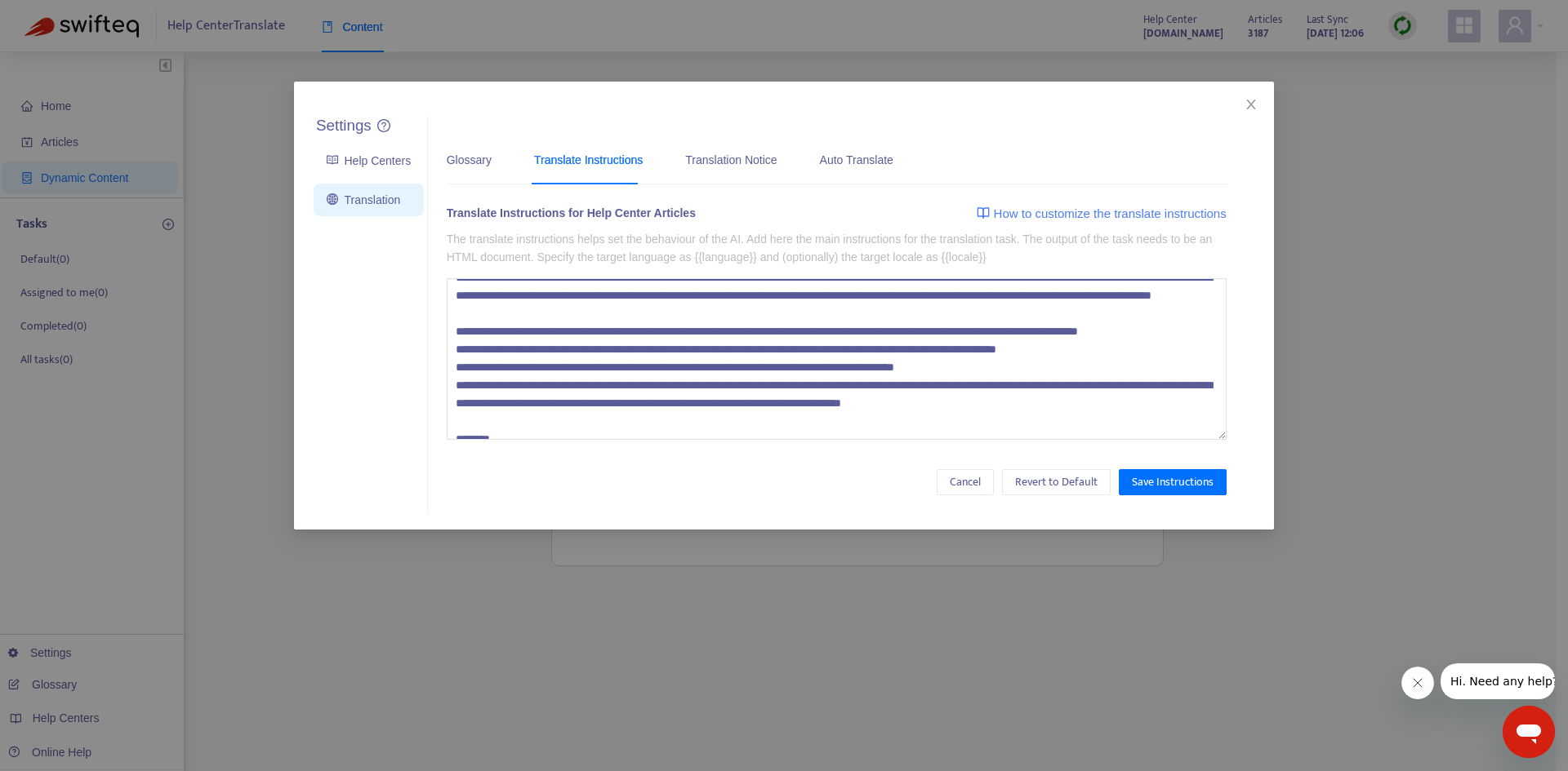
drag, startPoint x: 459, startPoint y: 410, endPoint x: 1099, endPoint y: 427, distance: 640.2
click at [1099, 427] on textarea at bounding box center [836, 358] width 779 height 161
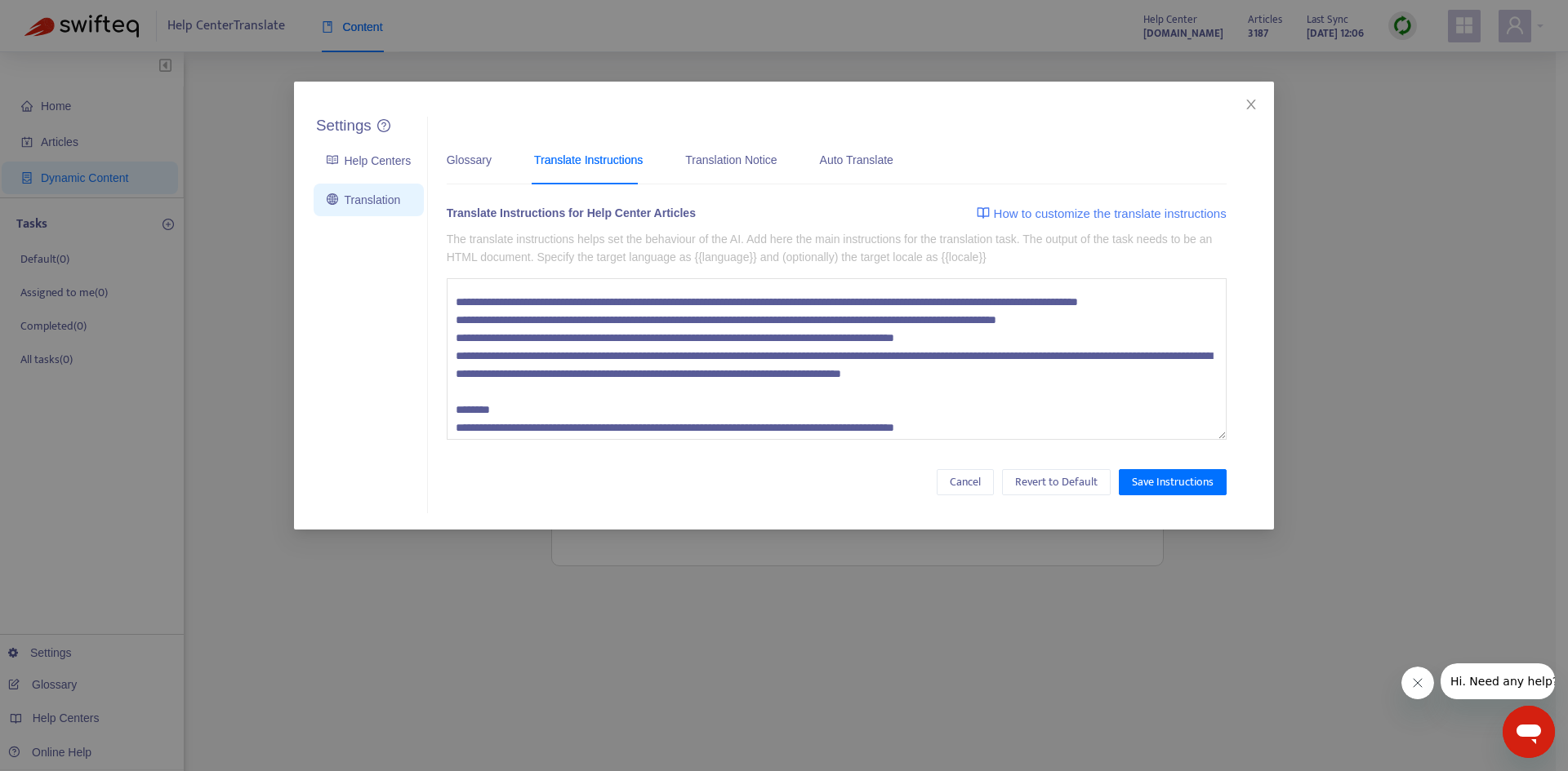
click at [619, 351] on textarea at bounding box center [836, 358] width 779 height 161
drag, startPoint x: 566, startPoint y: 349, endPoint x: 1163, endPoint y: 363, distance: 597.2
click at [1163, 363] on textarea at bounding box center [836, 358] width 779 height 161
drag, startPoint x: 456, startPoint y: 375, endPoint x: 1073, endPoint y: 378, distance: 617.0
click at [1073, 378] on textarea at bounding box center [836, 358] width 779 height 161
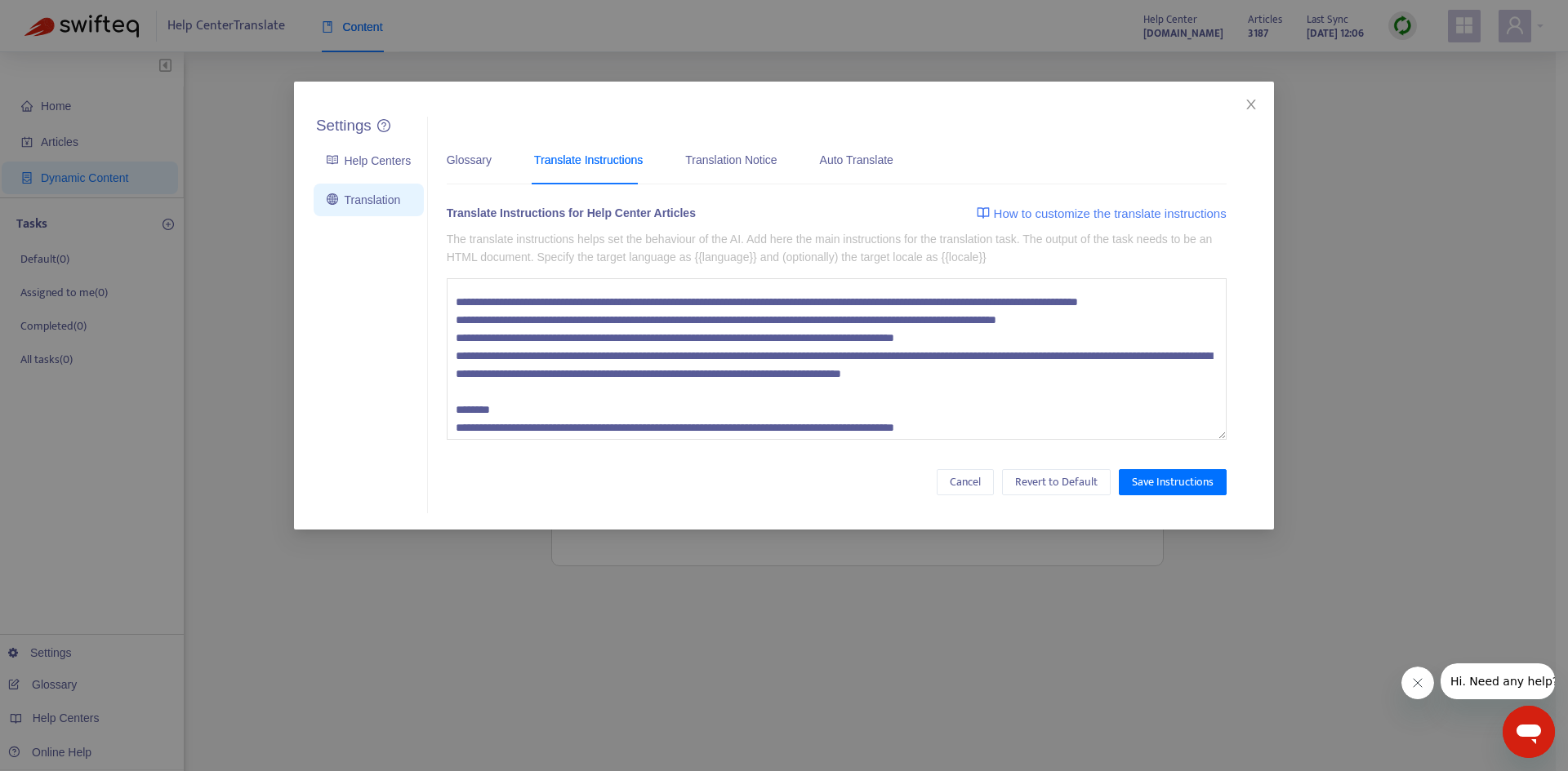
click at [1073, 378] on textarea at bounding box center [836, 358] width 779 height 161
drag, startPoint x: 451, startPoint y: 396, endPoint x: 965, endPoint y: 393, distance: 514.0
click at [965, 393] on textarea at bounding box center [836, 358] width 779 height 161
drag, startPoint x: 497, startPoint y: 395, endPoint x: 1201, endPoint y: 396, distance: 704.0
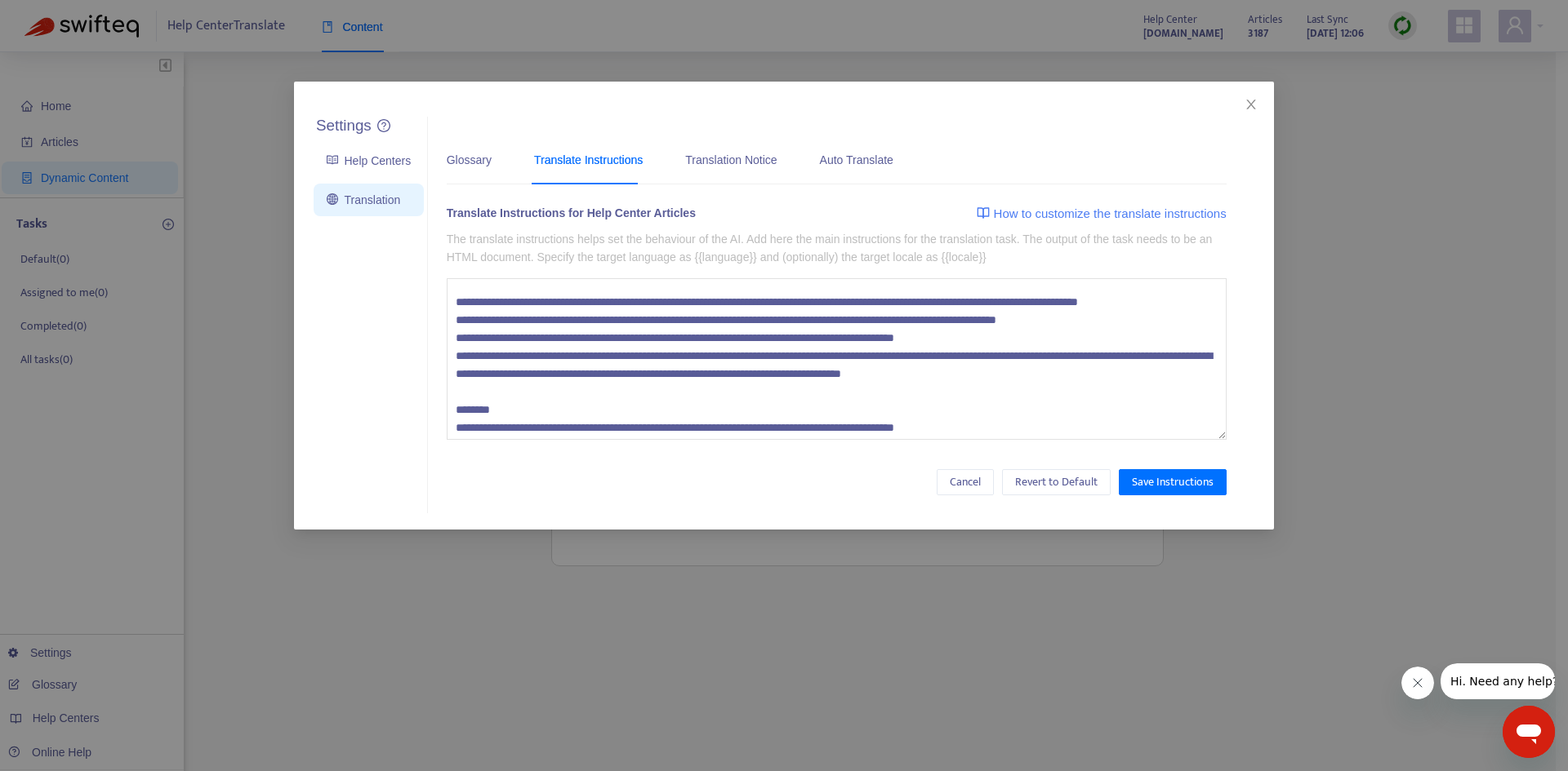
click at [1201, 396] on textarea at bounding box center [836, 358] width 779 height 161
click at [1200, 396] on textarea at bounding box center [836, 358] width 779 height 161
click at [1183, 409] on textarea at bounding box center [836, 358] width 779 height 161
drag, startPoint x: 1108, startPoint y: 411, endPoint x: 553, endPoint y: 413, distance: 555.0
click at [553, 413] on textarea at bounding box center [836, 358] width 779 height 161
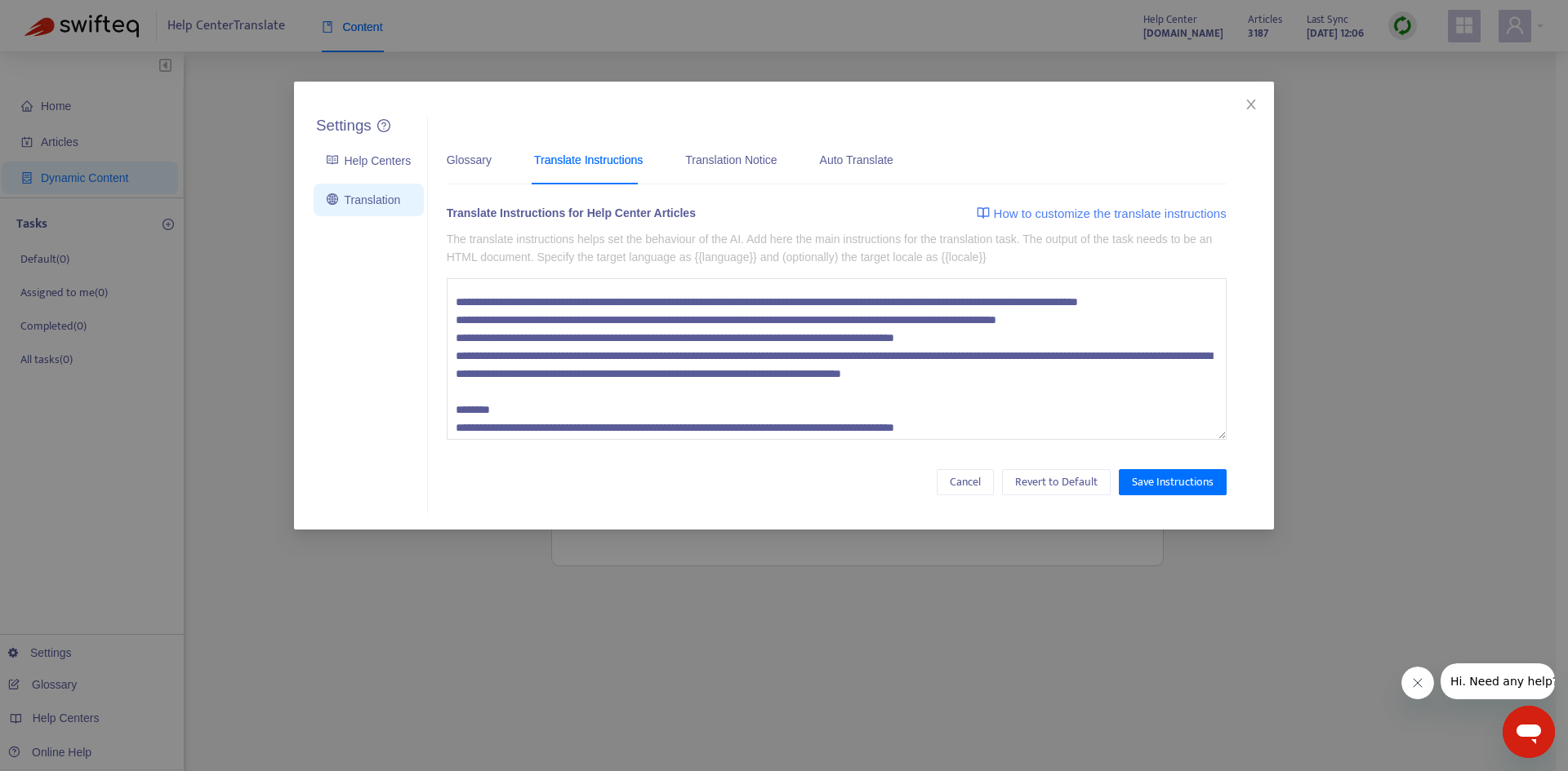
click at [552, 413] on textarea at bounding box center [836, 358] width 779 height 161
click at [562, 411] on textarea at bounding box center [836, 358] width 779 height 161
drag, startPoint x: 727, startPoint y: 416, endPoint x: 1159, endPoint y: 413, distance: 432.0
click at [1159, 413] on textarea at bounding box center [836, 358] width 779 height 161
click at [1159, 412] on textarea at bounding box center [836, 358] width 779 height 161
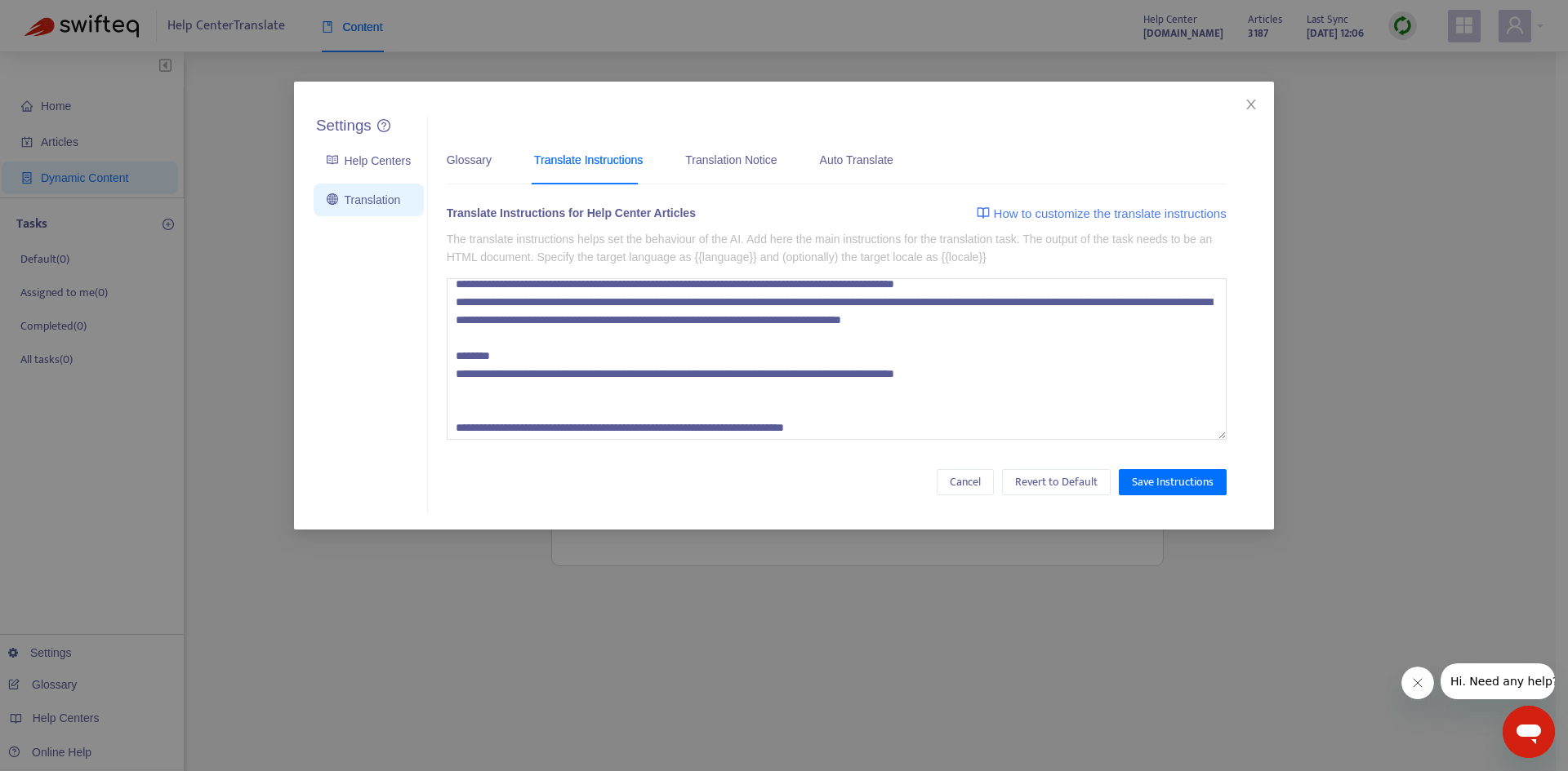
scroll to position [220, 0]
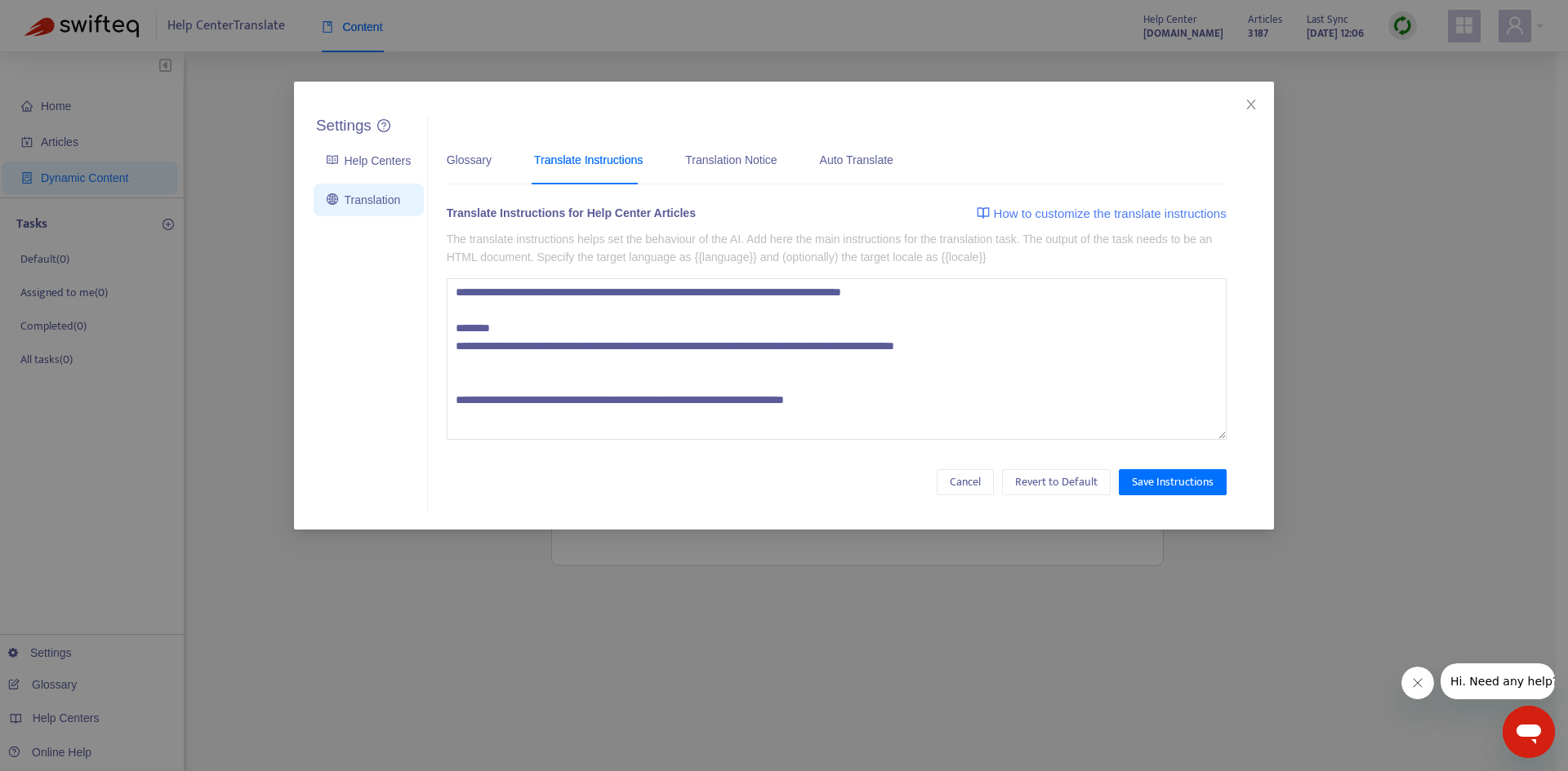
drag, startPoint x: 455, startPoint y: 383, endPoint x: 1035, endPoint y: 388, distance: 580.0
click at [1035, 388] on textarea at bounding box center [836, 358] width 779 height 161
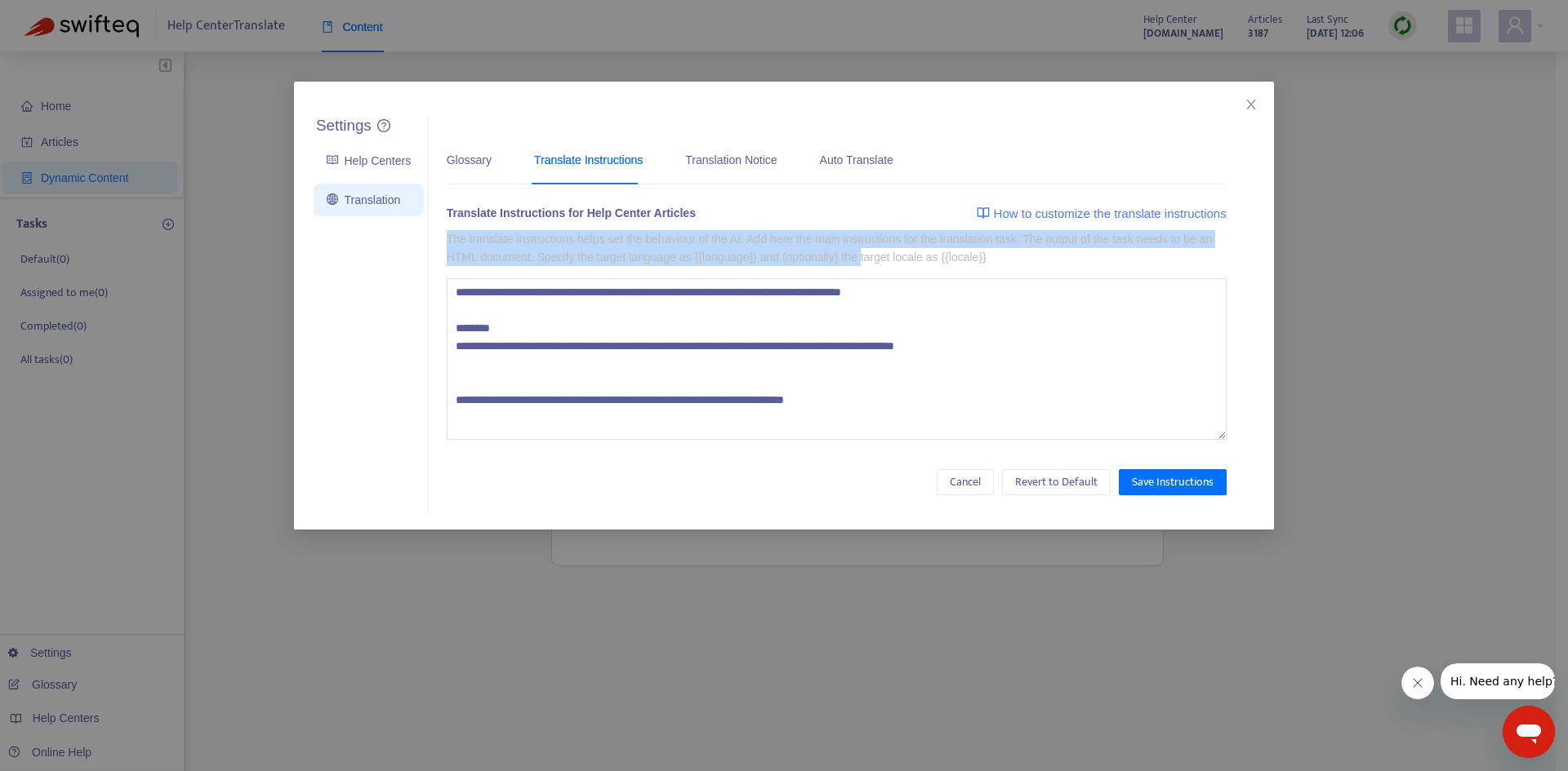
drag, startPoint x: 534, startPoint y: 242, endPoint x: 988, endPoint y: 246, distance: 454.0
click at [988, 247] on p "The translate instructions helps set the behaviour of the AI. Add here the main…" at bounding box center [836, 248] width 779 height 36
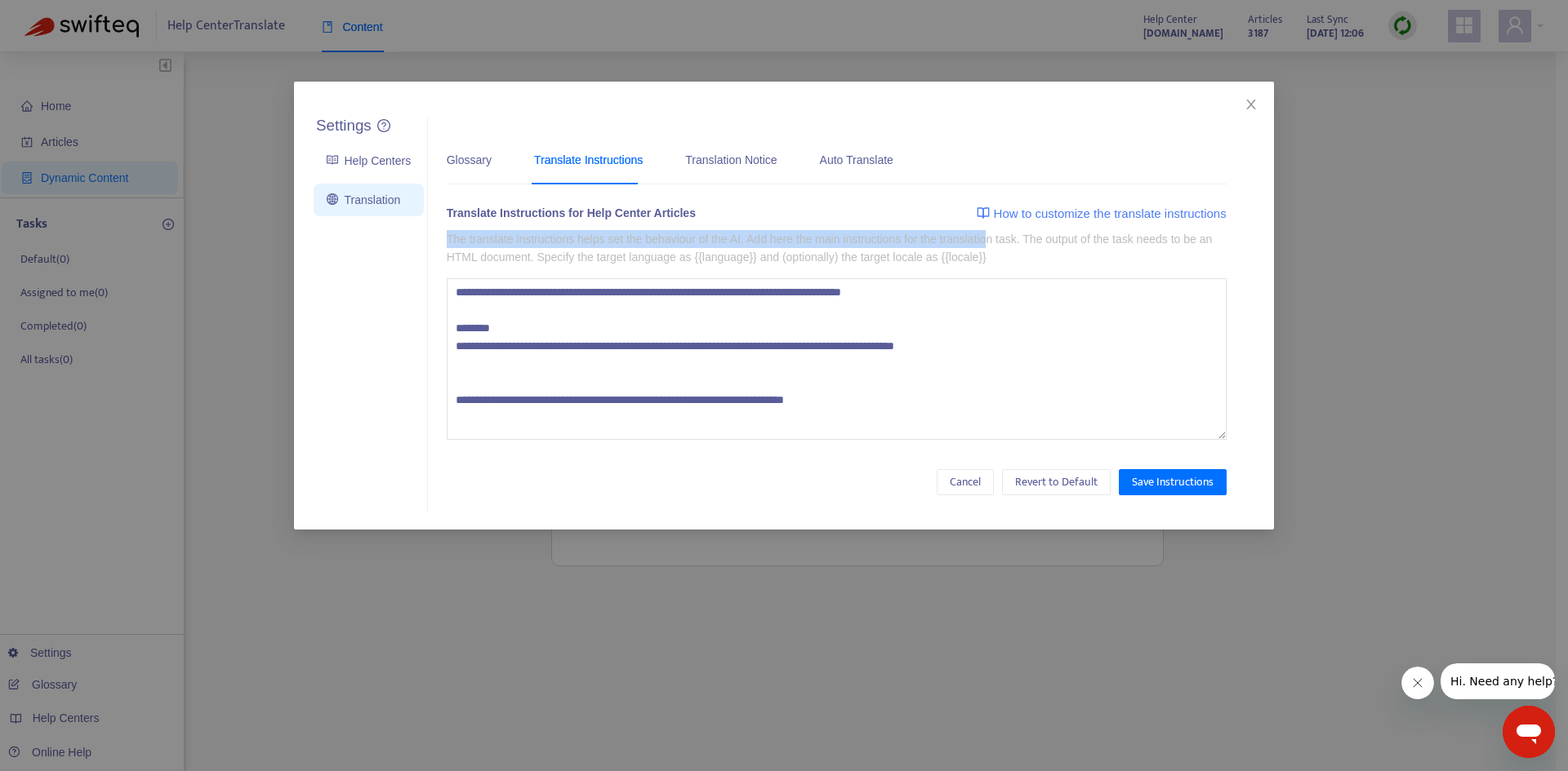
click at [517, 247] on p "The translate instructions helps set the behaviour of the AI. Add here the main…" at bounding box center [836, 248] width 779 height 36
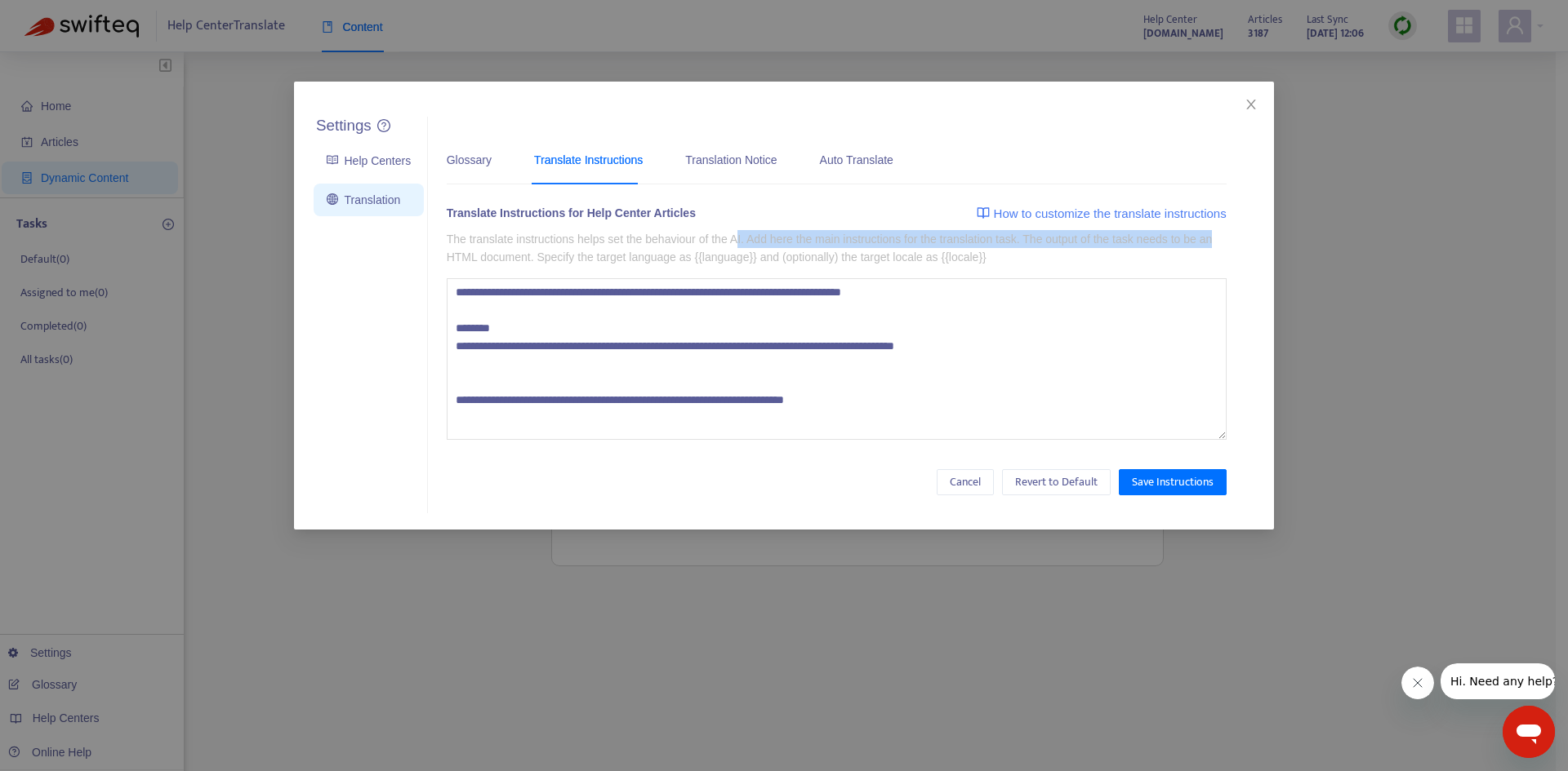
drag, startPoint x: 751, startPoint y: 239, endPoint x: 1234, endPoint y: 244, distance: 483.0
click at [1234, 244] on div "Glossary Translate Instructions Translation Notice Auto Translate Please upload…" at bounding box center [836, 315] width 817 height 397
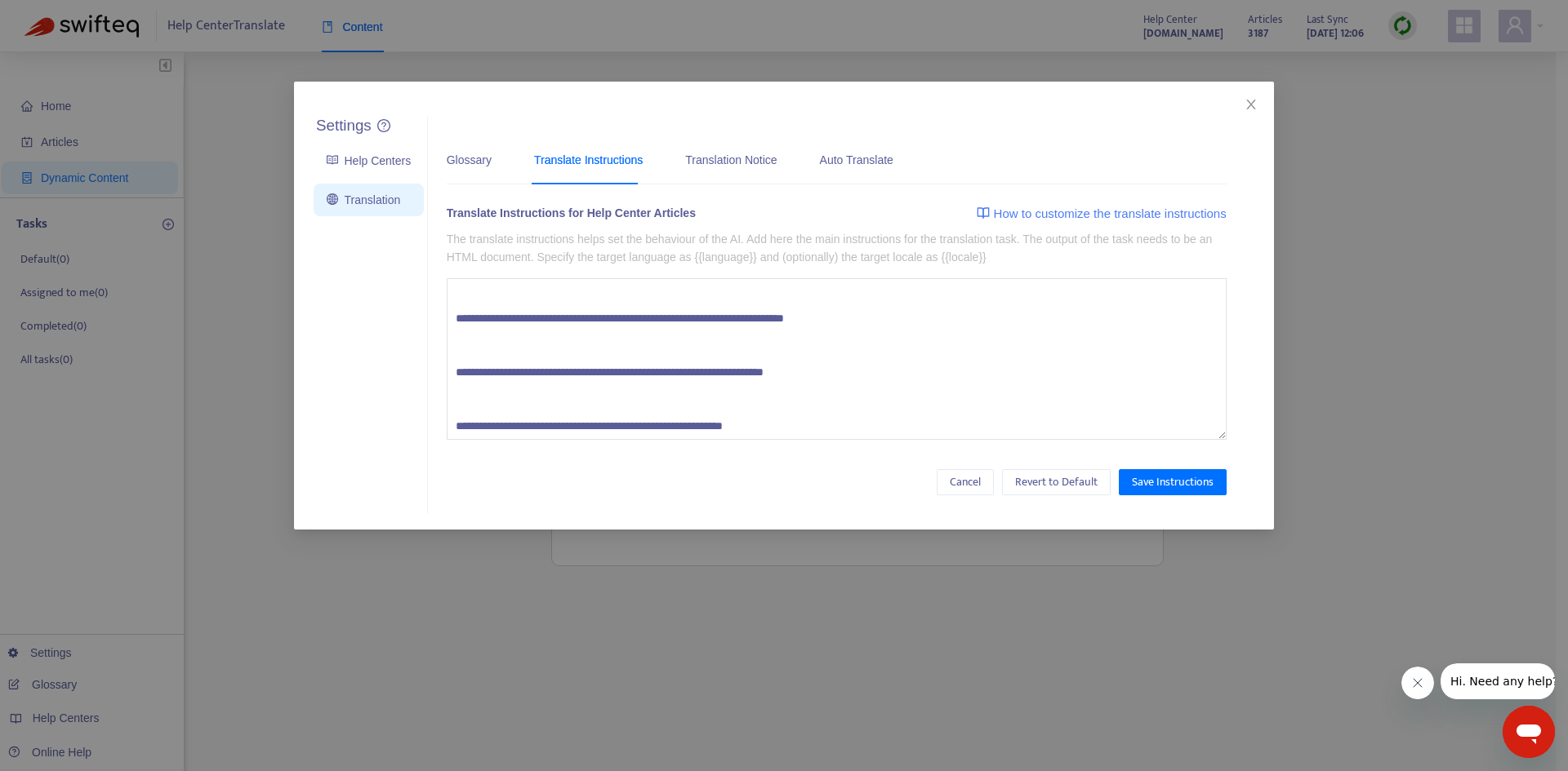
drag, startPoint x: 536, startPoint y: 299, endPoint x: 873, endPoint y: 302, distance: 337.0
click at [873, 302] on textarea at bounding box center [836, 358] width 779 height 161
drag, startPoint x: 458, startPoint y: 357, endPoint x: 904, endPoint y: 361, distance: 446.0
click at [904, 361] on textarea at bounding box center [836, 358] width 779 height 161
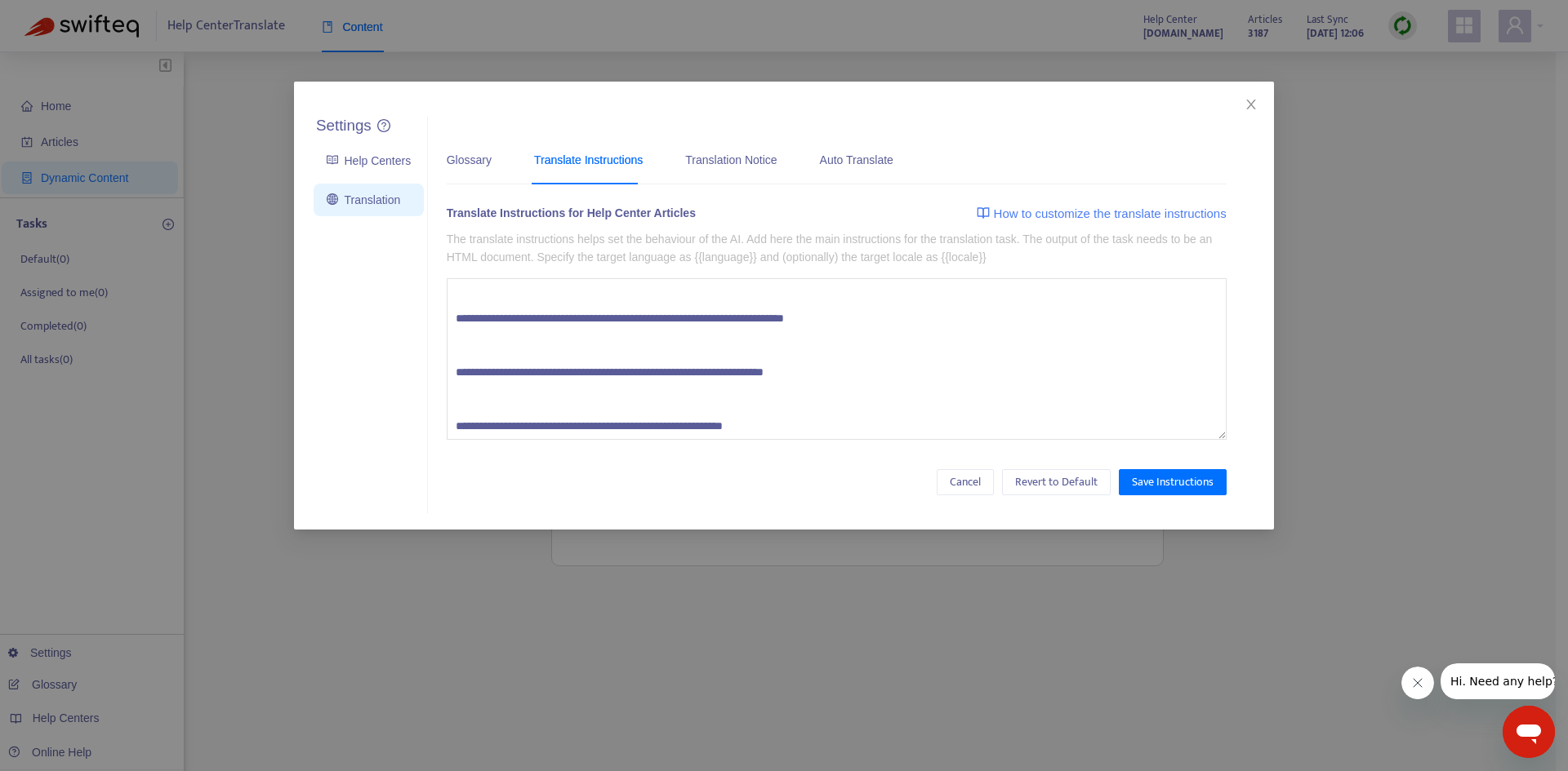
drag, startPoint x: 745, startPoint y: 415, endPoint x: 928, endPoint y: 408, distance: 183.1
click at [923, 413] on textarea at bounding box center [836, 358] width 779 height 161
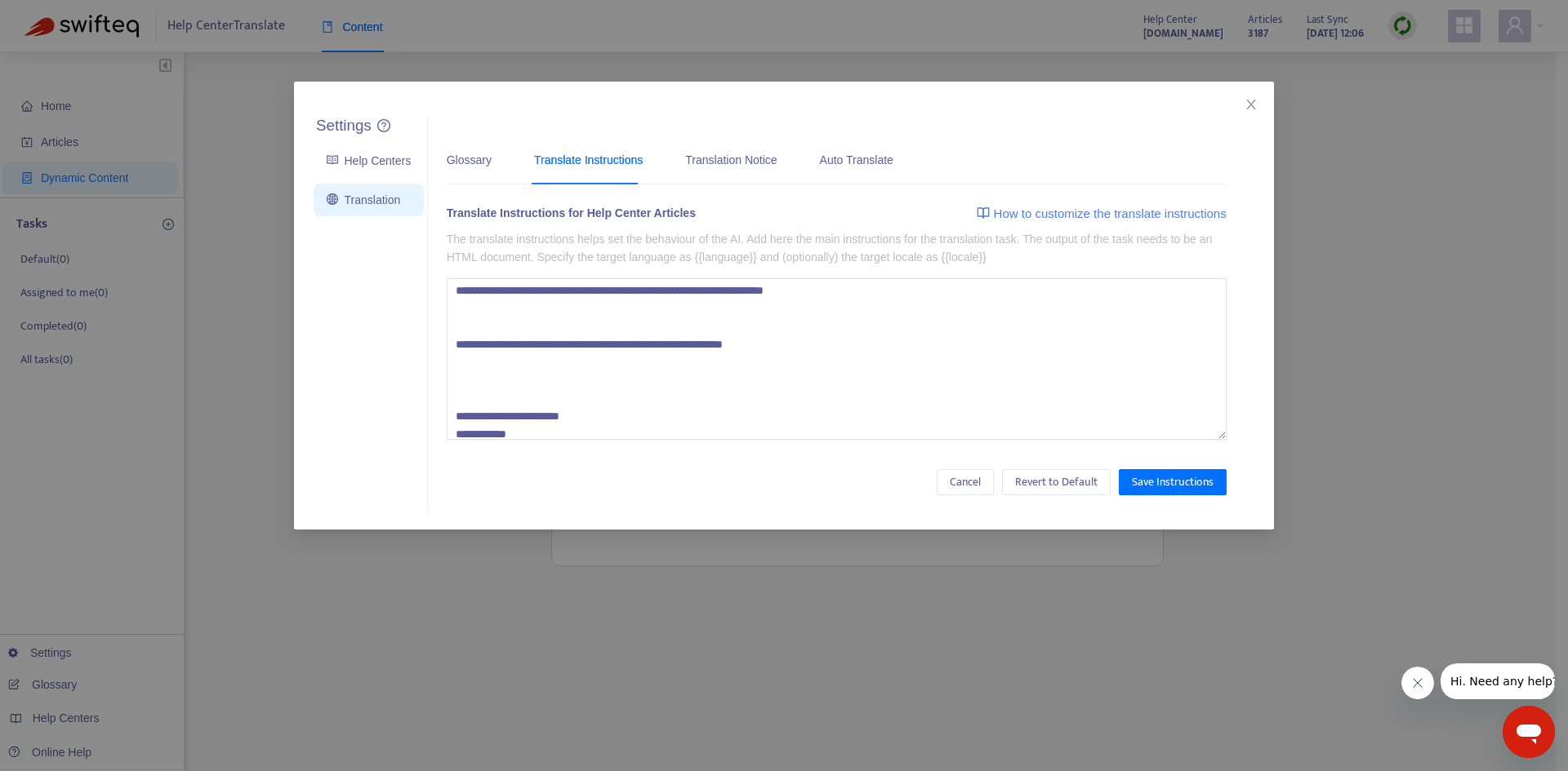
drag, startPoint x: 630, startPoint y: 380, endPoint x: 904, endPoint y: 377, distance: 274.0
click at [904, 377] on textarea at bounding box center [836, 358] width 779 height 161
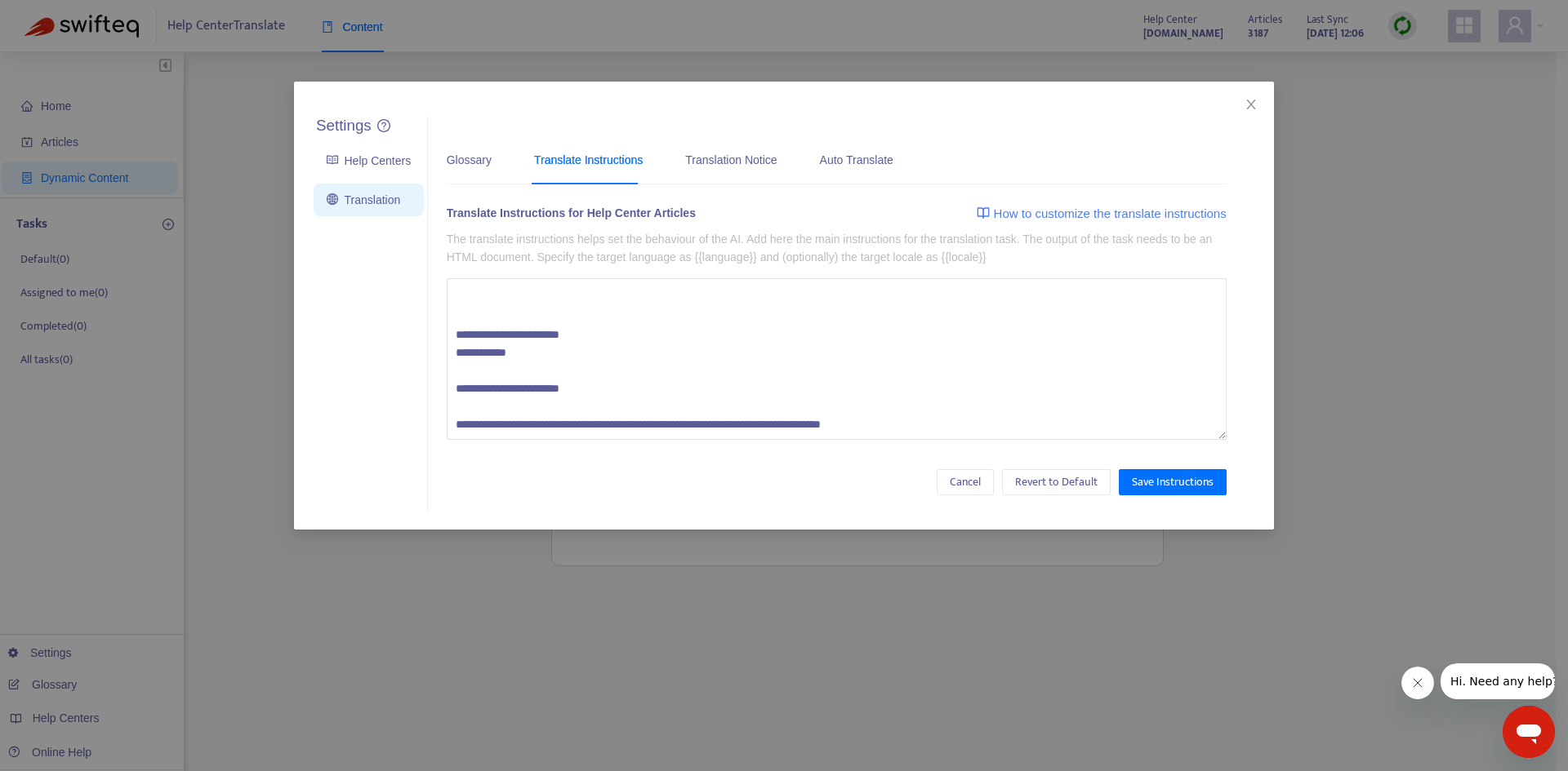
scroll to position [546, 0]
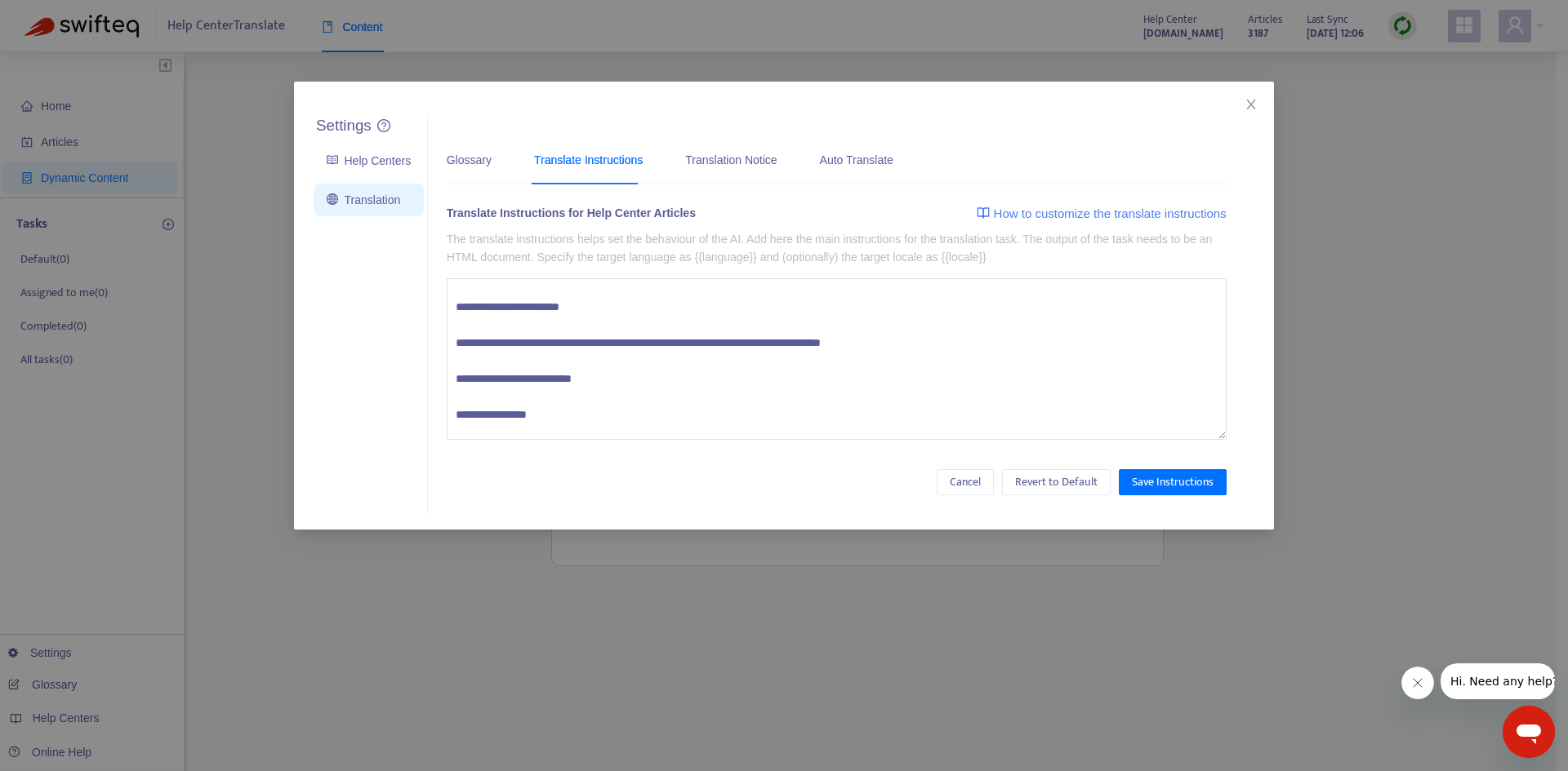
drag, startPoint x: 456, startPoint y: 379, endPoint x: 912, endPoint y: 379, distance: 456.0
click at [912, 379] on textarea at bounding box center [836, 358] width 779 height 161
drag, startPoint x: 915, startPoint y: 379, endPoint x: 426, endPoint y: 377, distance: 489.0
click at [426, 377] on div "Settings Help Centers Translation Settings Glossary Translate Instructions Tran…" at bounding box center [799, 315] width 980 height 397
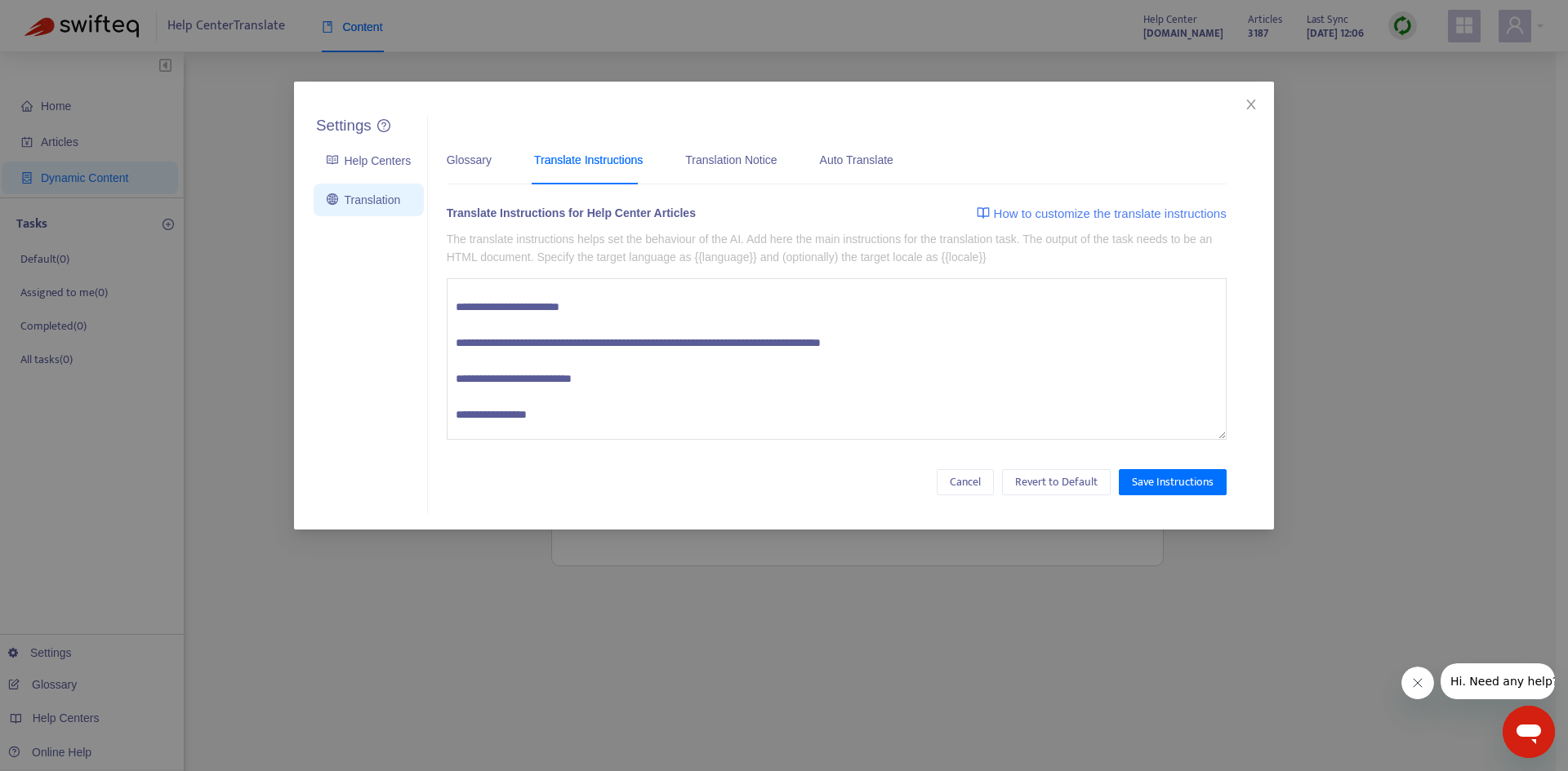
scroll to position [628, 0]
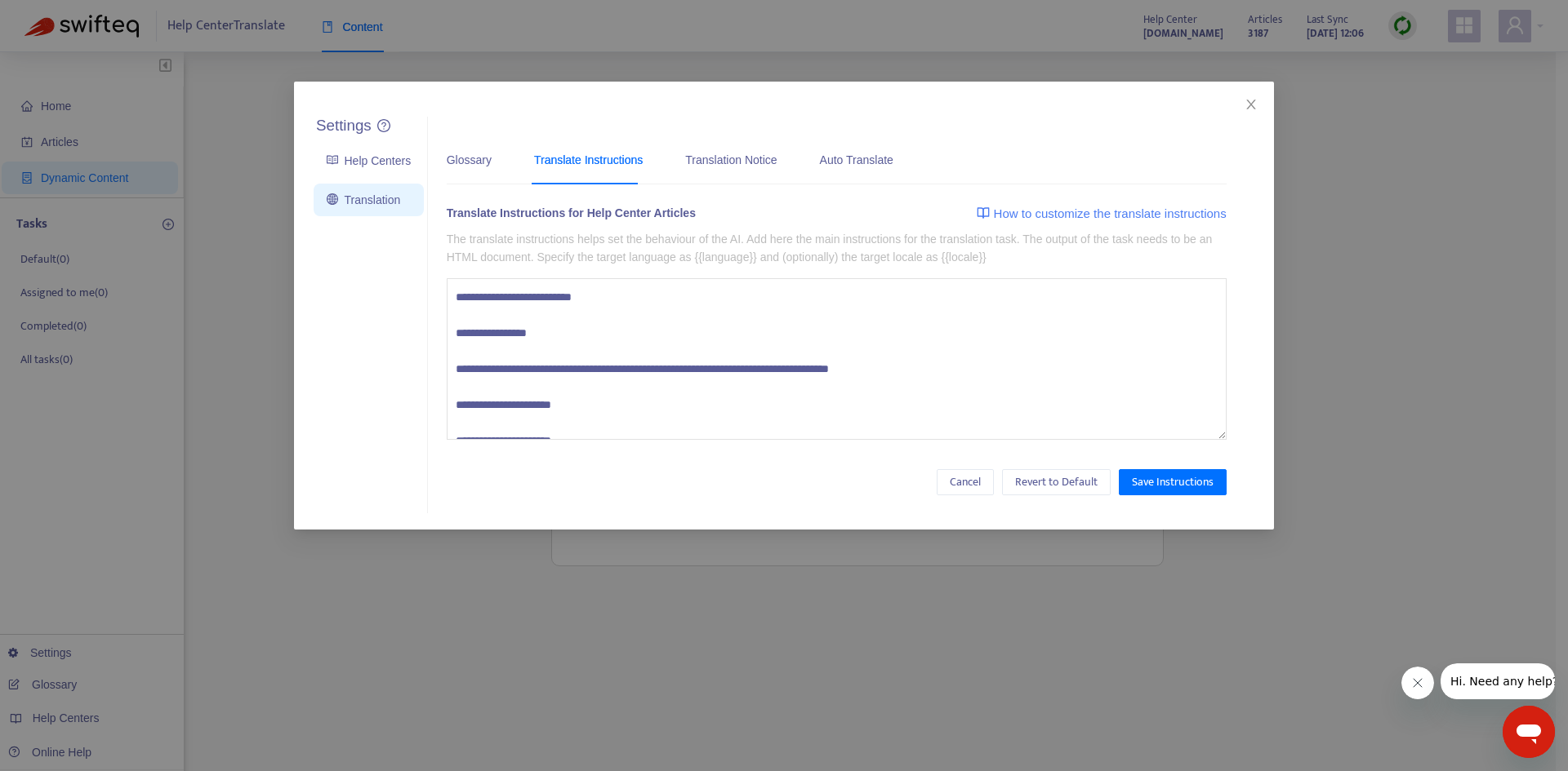
drag, startPoint x: 450, startPoint y: 367, endPoint x: 616, endPoint y: 365, distance: 166.0
click at [616, 365] on textarea at bounding box center [836, 358] width 779 height 161
drag, startPoint x: 474, startPoint y: 408, endPoint x: 975, endPoint y: 406, distance: 501.0
click at [975, 406] on textarea at bounding box center [836, 358] width 779 height 161
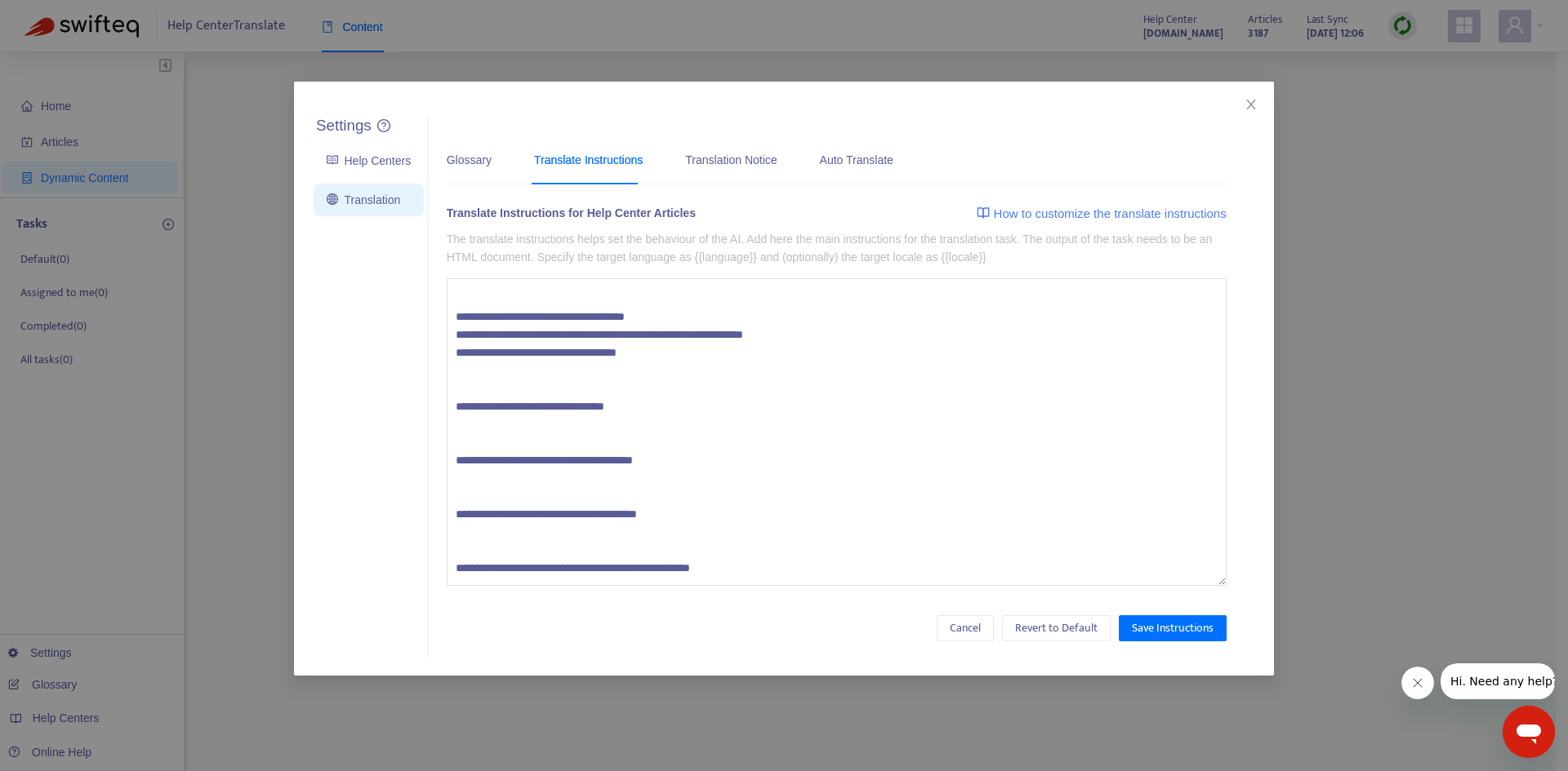
scroll to position [3961, 0]
drag, startPoint x: 1217, startPoint y: 432, endPoint x: 1146, endPoint y: 638, distance: 217.9
click at [1146, 586] on textarea at bounding box center [836, 432] width 779 height 308
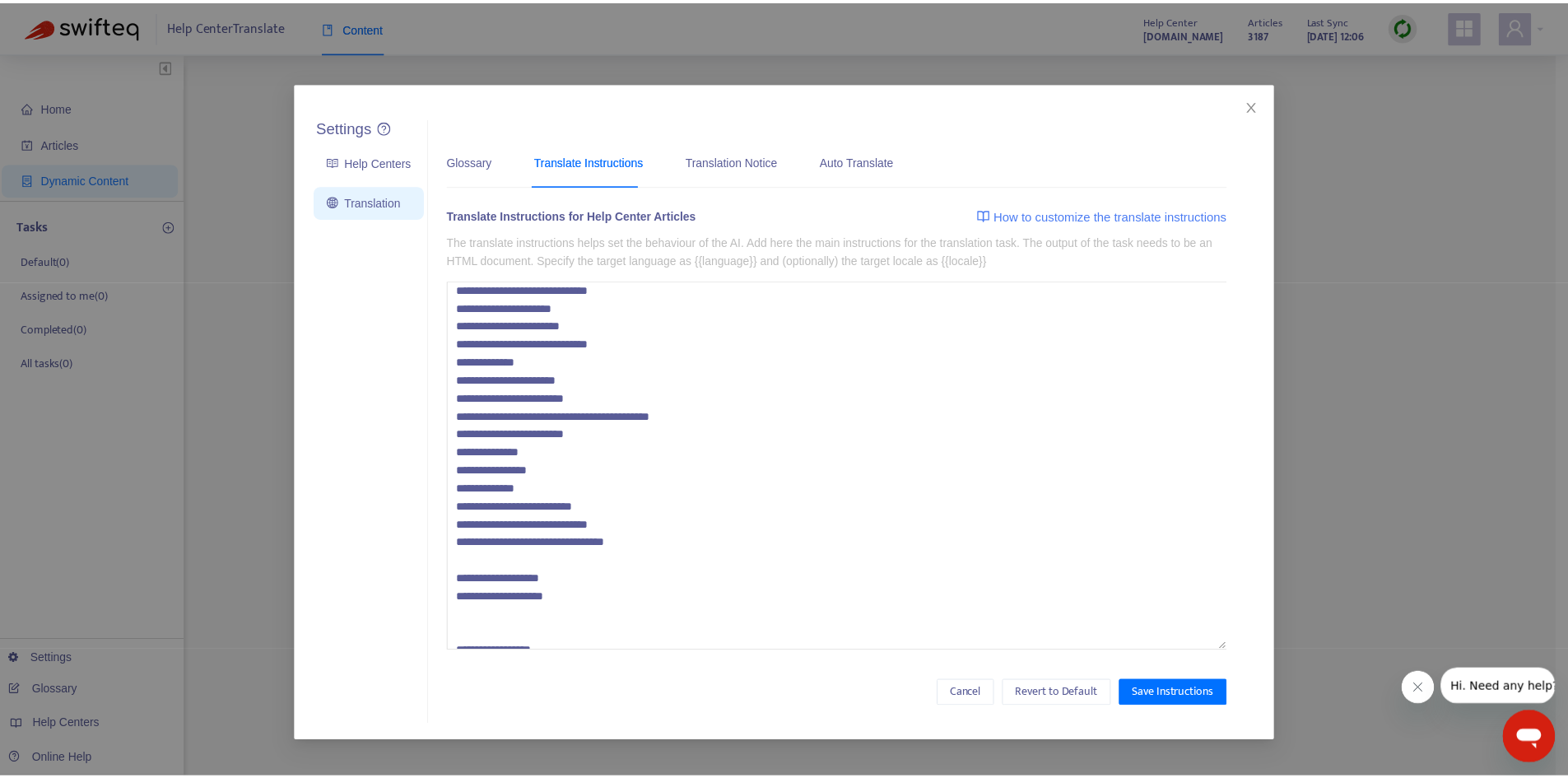
scroll to position [2926, 0]
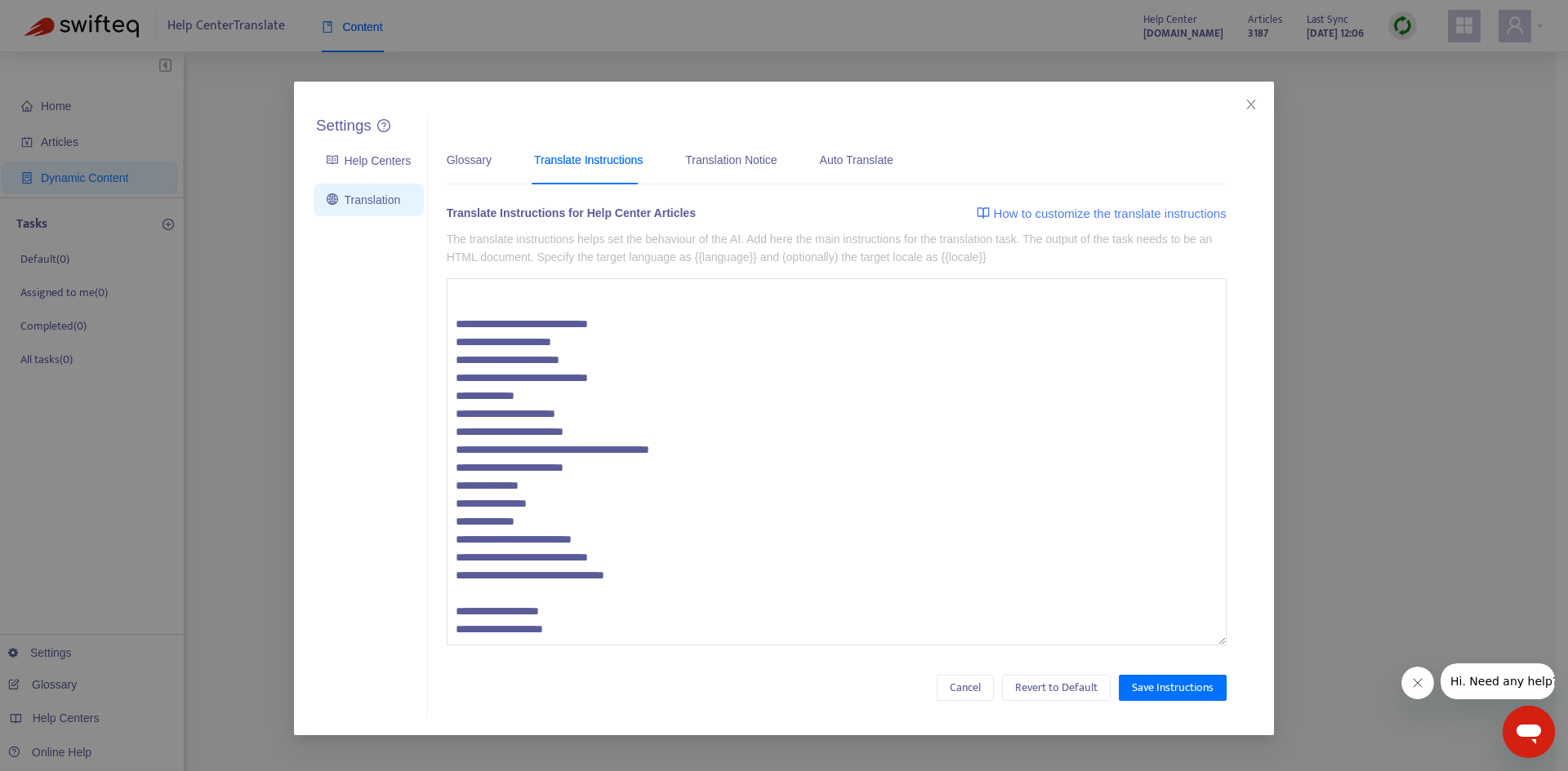
click at [1249, 100] on icon "close" at bounding box center [1251, 104] width 13 height 13
